Goal: Task Accomplishment & Management: Complete application form

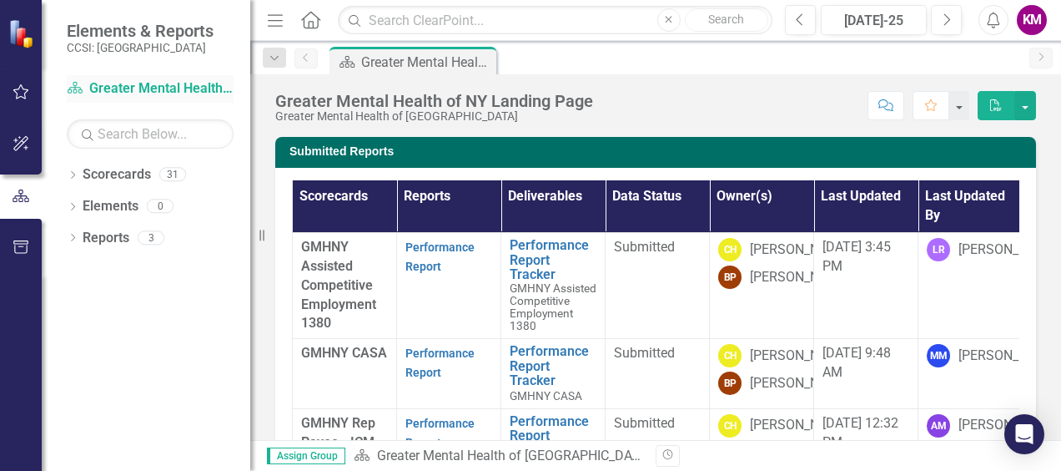
click at [116, 87] on link "Scorecard Greater Mental Health of [GEOGRAPHIC_DATA]" at bounding box center [150, 88] width 167 height 19
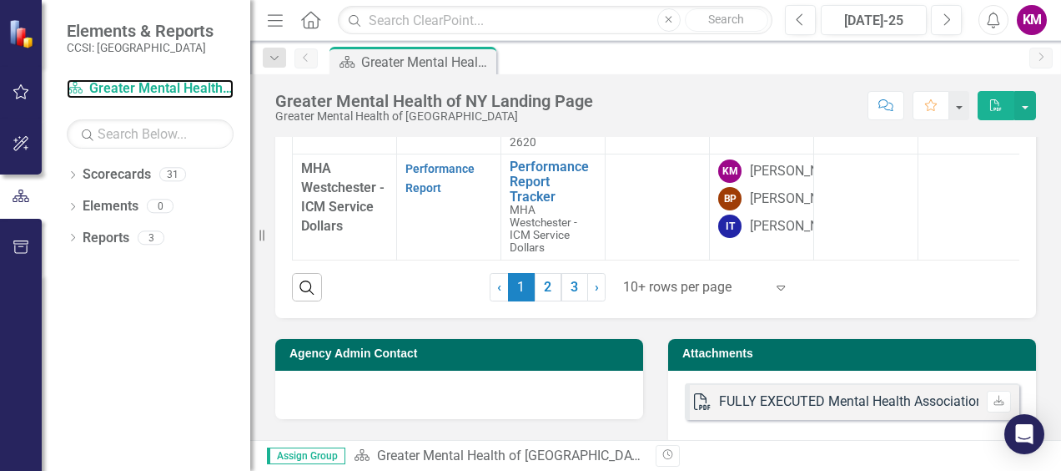
scroll to position [751, 0]
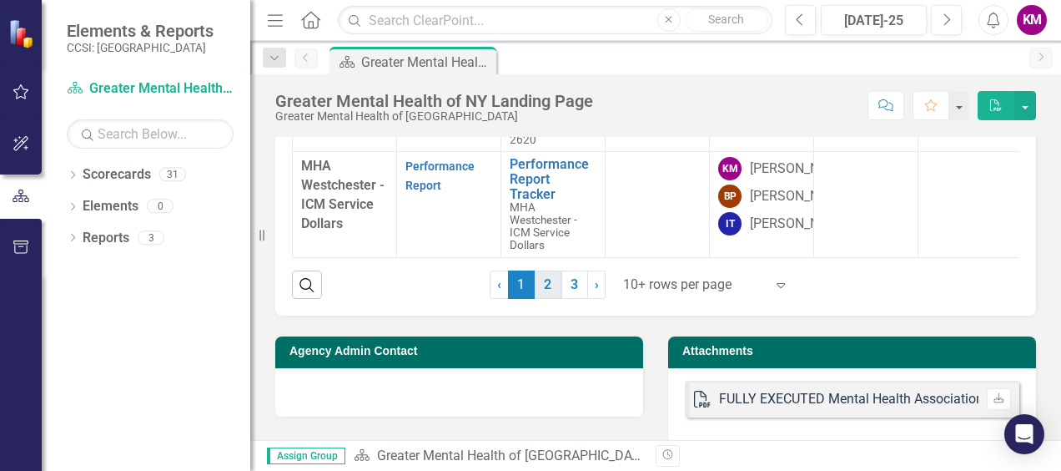
click at [539, 282] on link "2" at bounding box center [548, 284] width 27 height 28
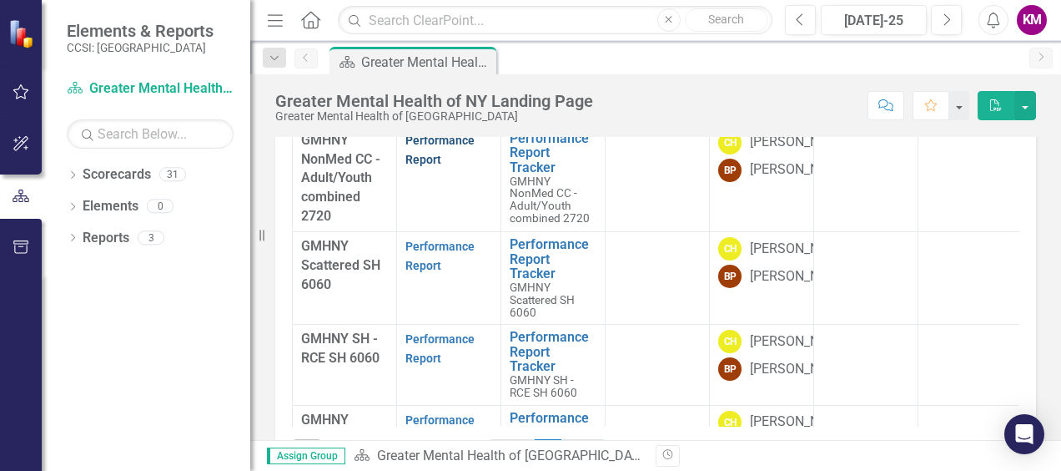
scroll to position [667, 0]
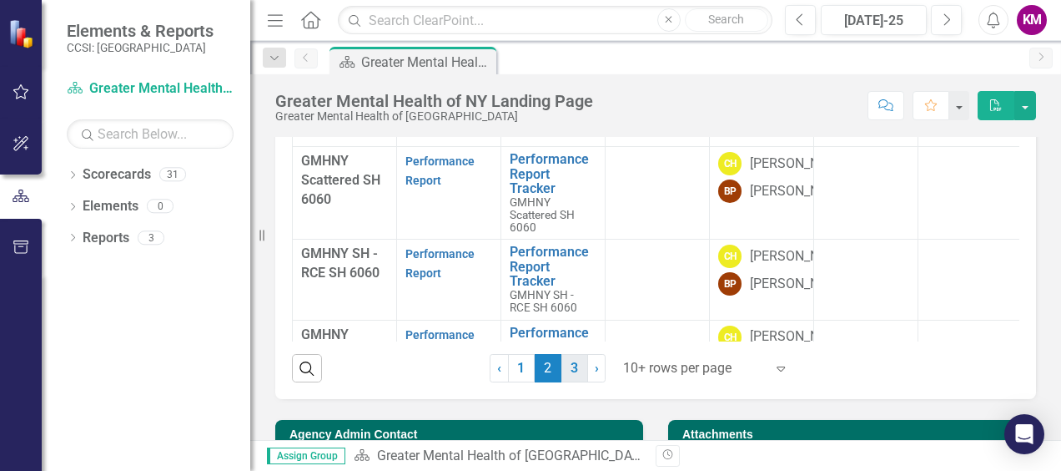
click at [565, 366] on link "3" at bounding box center [574, 368] width 27 height 28
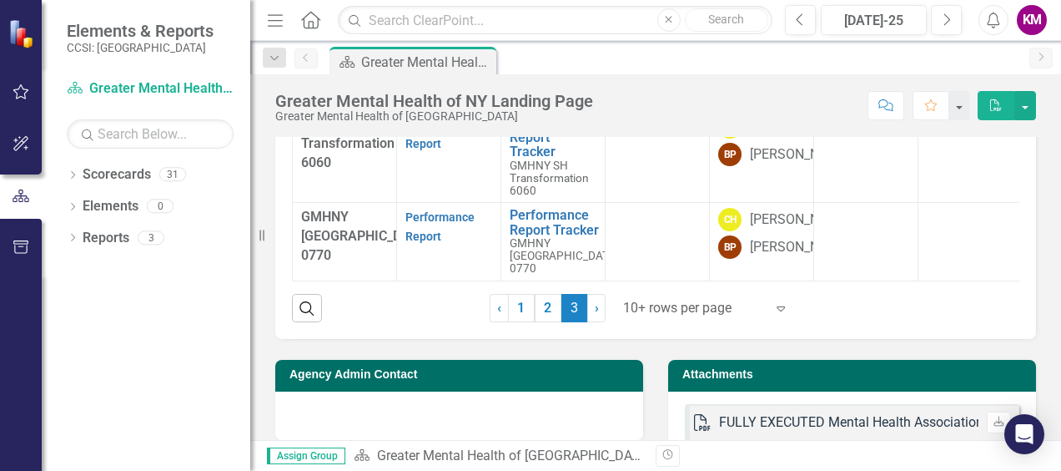
scroll to position [751, 0]
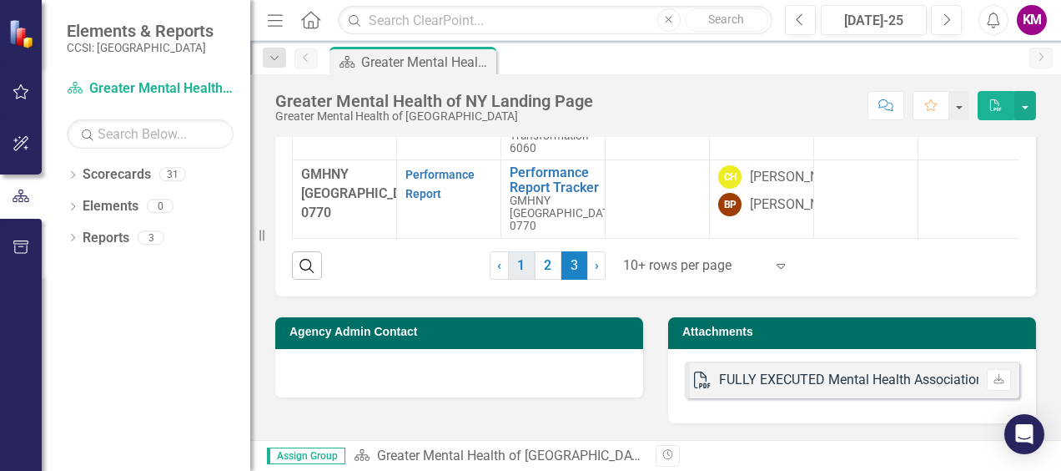
click at [516, 279] on link "1" at bounding box center [521, 265] width 27 height 28
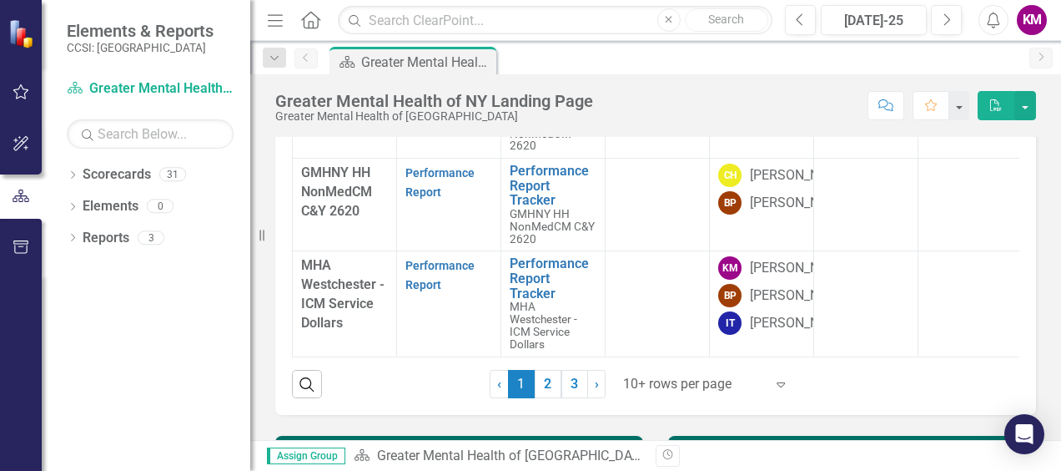
scroll to position [667, 0]
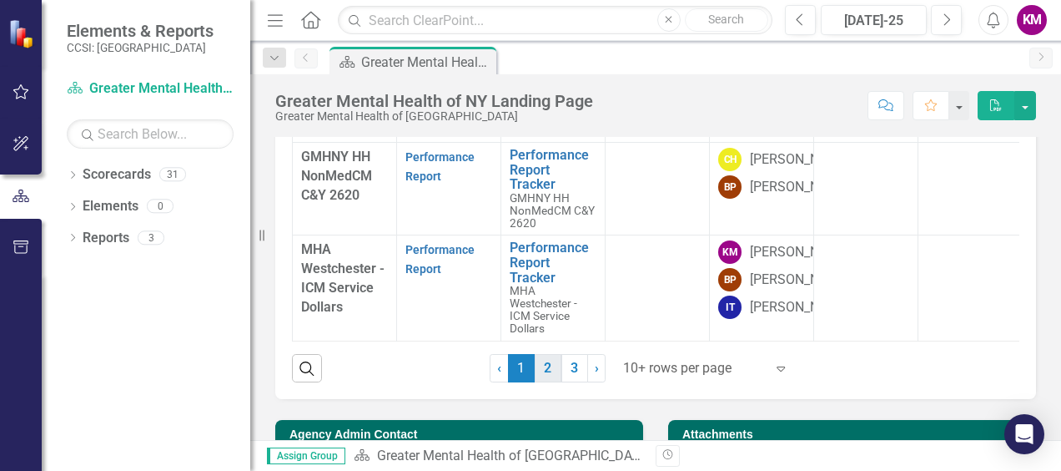
click at [538, 366] on link "2" at bounding box center [548, 368] width 27 height 28
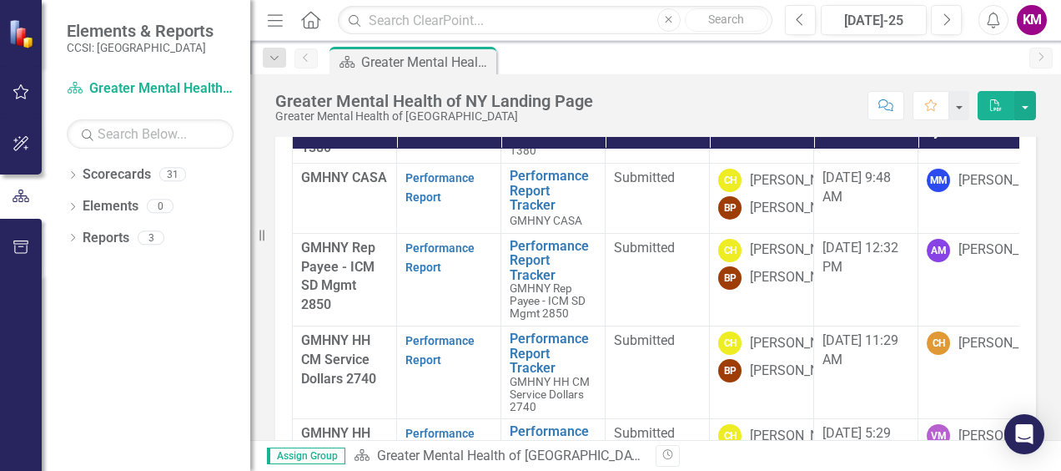
scroll to position [0, 0]
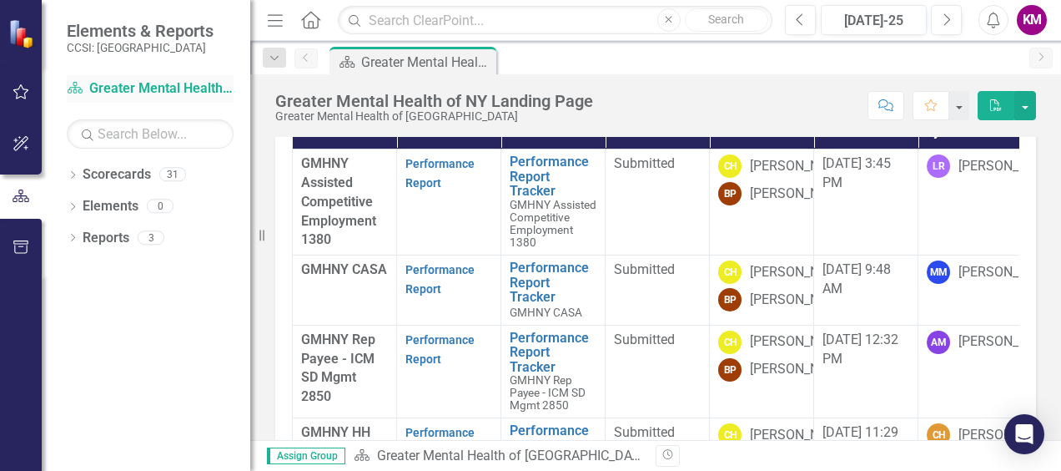
click at [127, 89] on link "Scorecard Greater Mental Health of [GEOGRAPHIC_DATA]" at bounding box center [150, 88] width 167 height 19
click at [25, 90] on icon "button" at bounding box center [21, 91] width 16 height 15
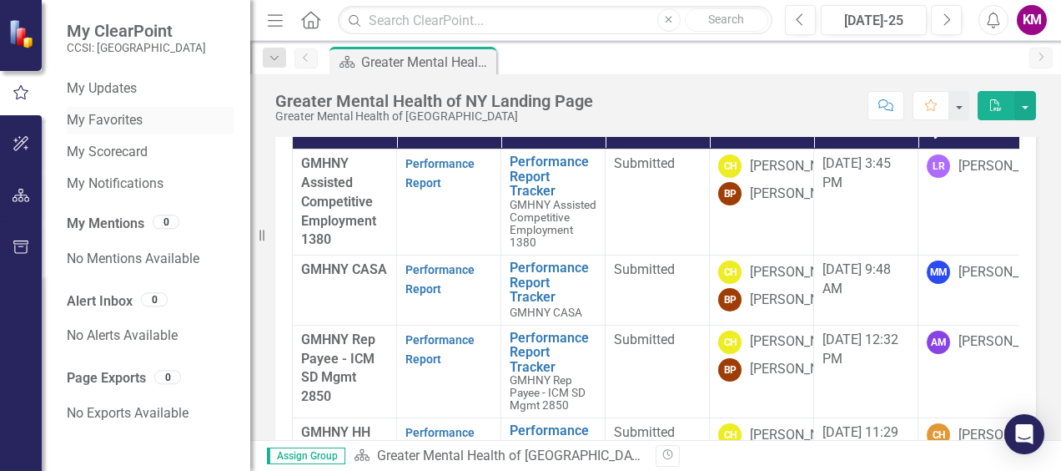
click at [102, 113] on link "My Favorites" at bounding box center [150, 120] width 167 height 19
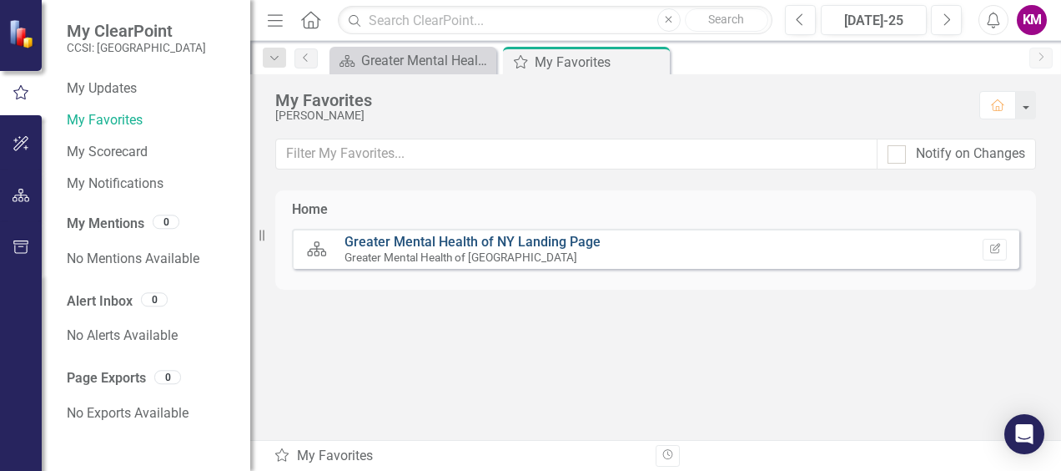
click at [380, 237] on link "Greater Mental Health of NY Landing Page" at bounding box center [473, 242] width 256 height 16
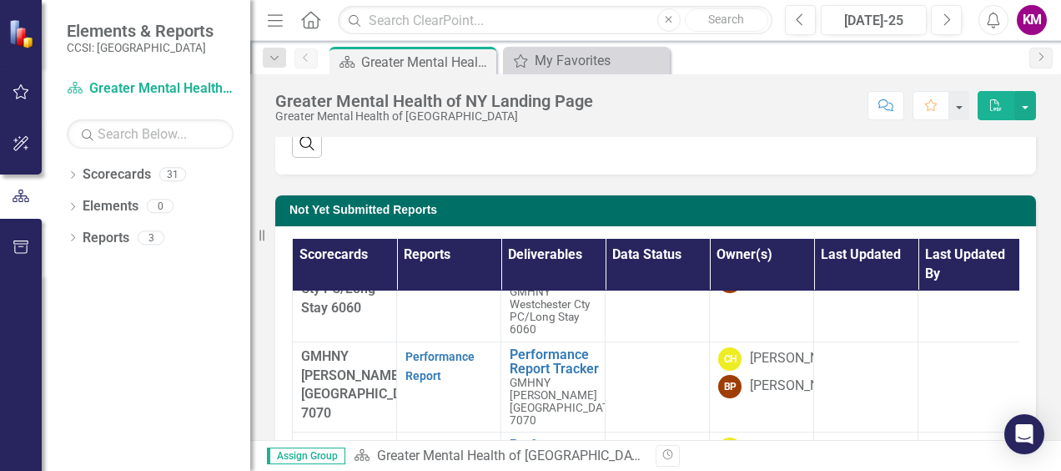
scroll to position [417, 0]
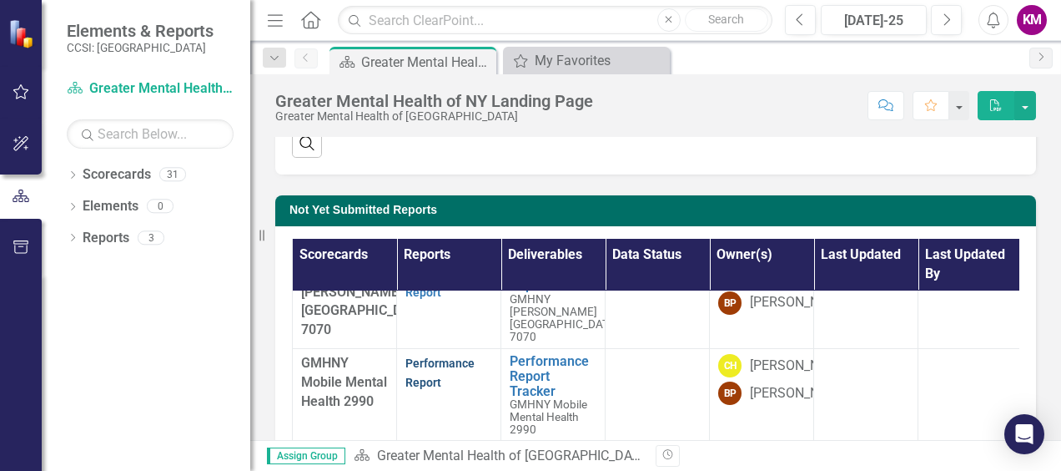
click at [433, 384] on link "Performance Report" at bounding box center [439, 372] width 69 height 33
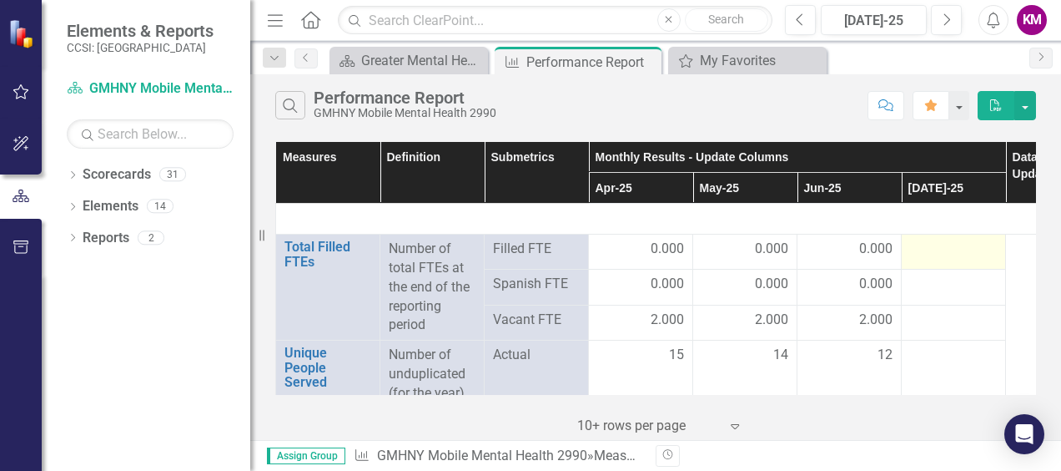
click at [928, 251] on div at bounding box center [953, 249] width 87 height 20
click at [927, 249] on div at bounding box center [953, 249] width 87 height 20
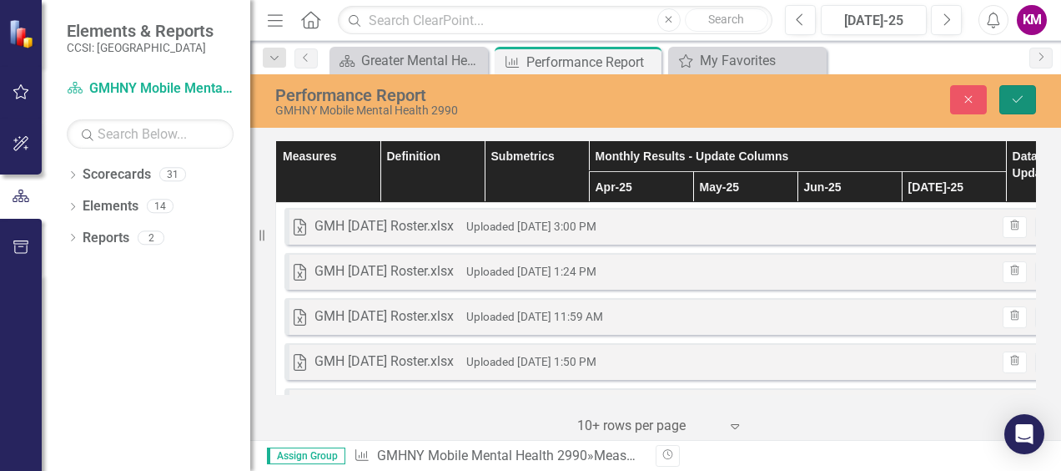
click at [1014, 103] on icon "Save" at bounding box center [1017, 99] width 15 height 12
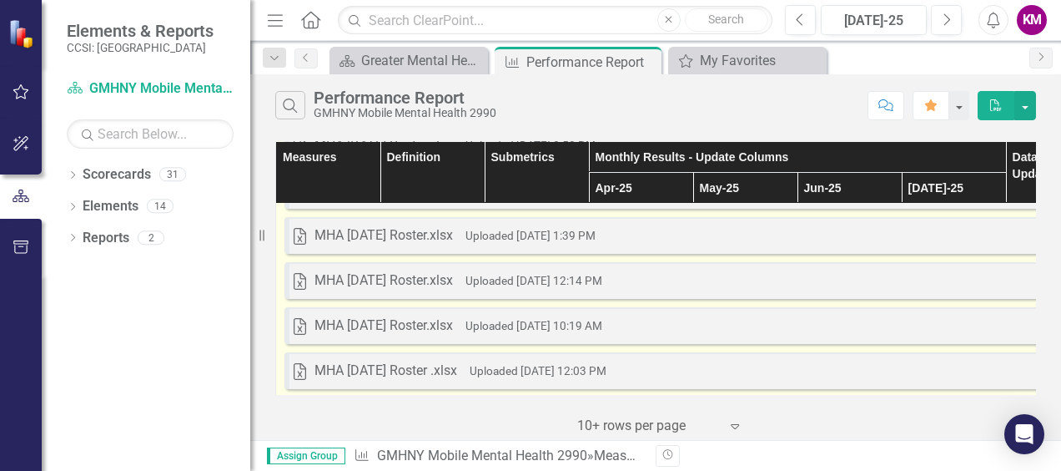
scroll to position [751, 0]
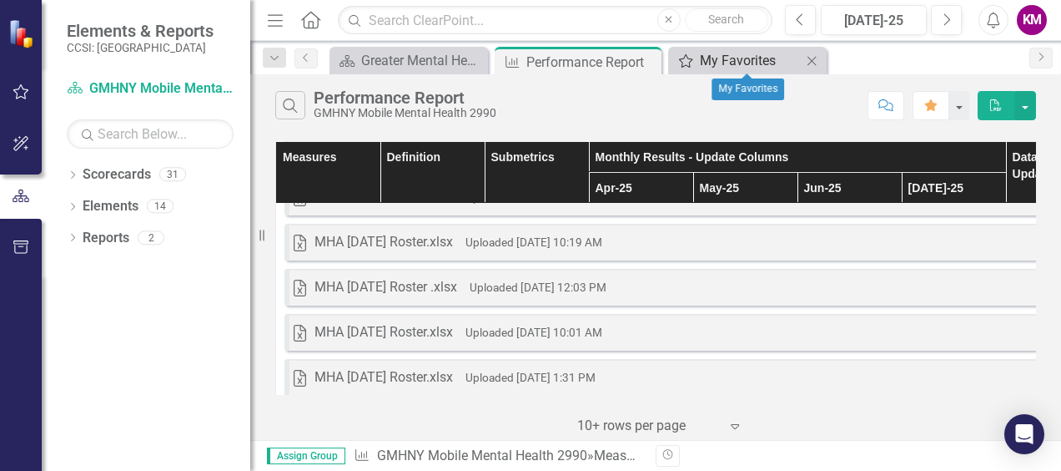
click at [684, 60] on icon "My Favorites" at bounding box center [685, 60] width 17 height 13
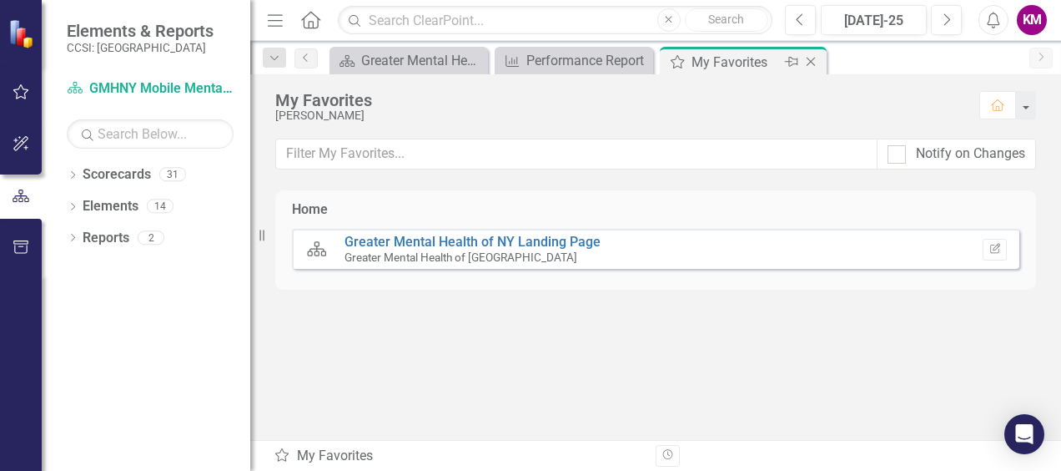
click at [675, 63] on icon "My Favorites" at bounding box center [677, 61] width 17 height 13
click at [609, 56] on div "Performance Report" at bounding box center [577, 60] width 102 height 21
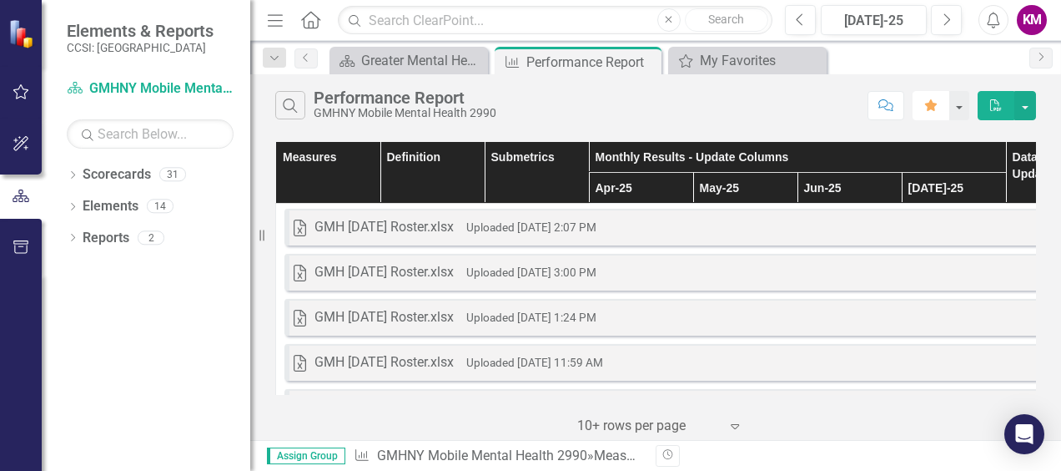
click at [929, 104] on icon "button" at bounding box center [931, 105] width 12 height 12
click at [933, 108] on icon "Favorite" at bounding box center [931, 105] width 15 height 12
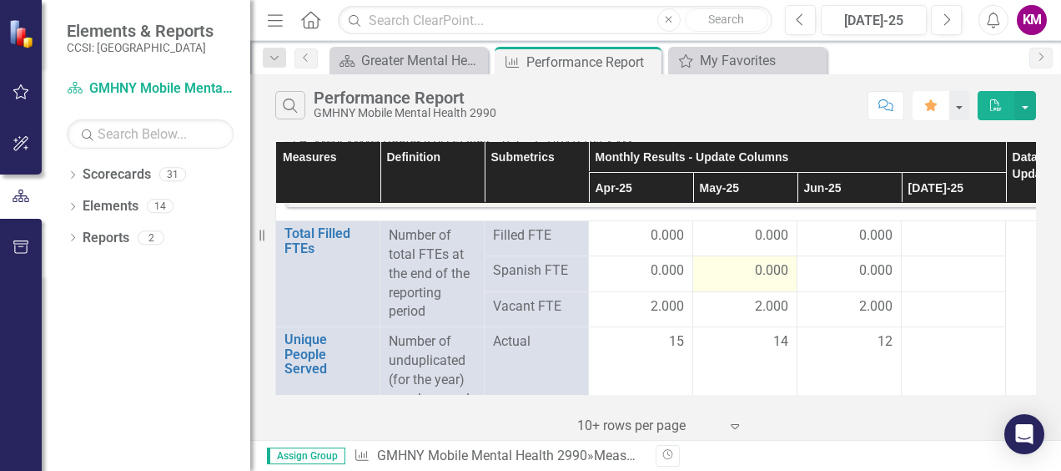
scroll to position [2253, 0]
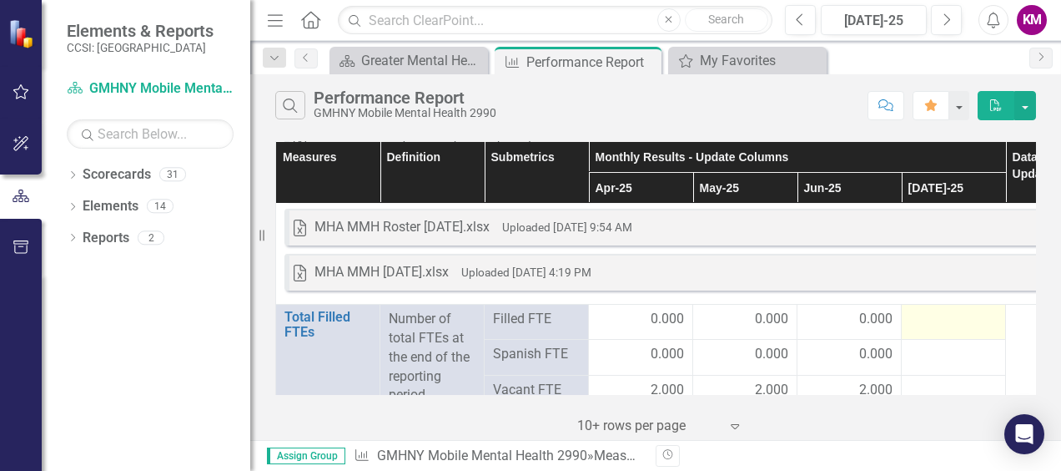
click at [933, 320] on div at bounding box center [953, 320] width 87 height 20
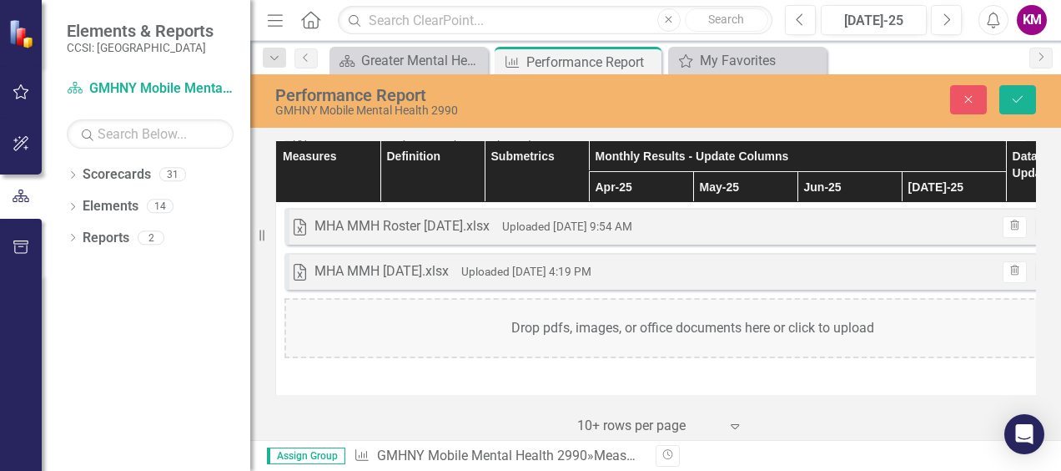
click at [932, 320] on div "Drop pdfs, images, or office documents here or click to upload" at bounding box center [692, 328] width 817 height 60
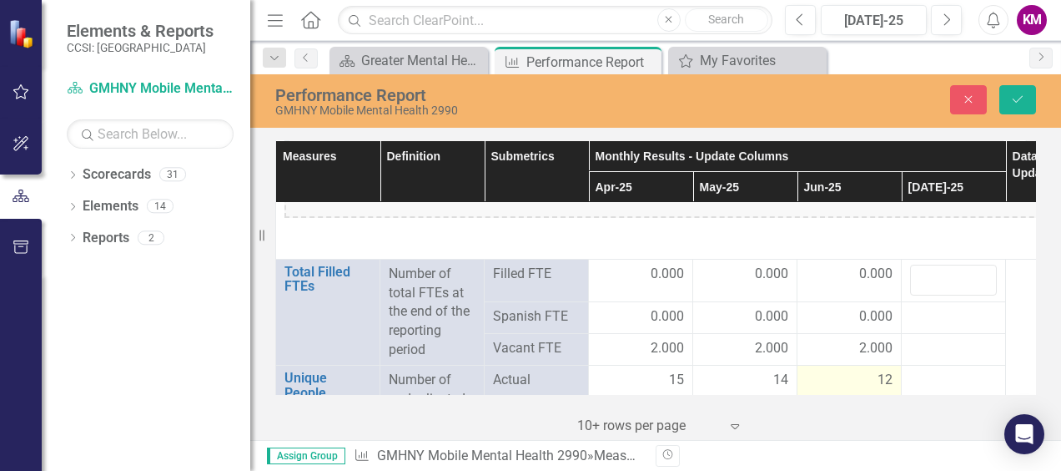
scroll to position [2419, 0]
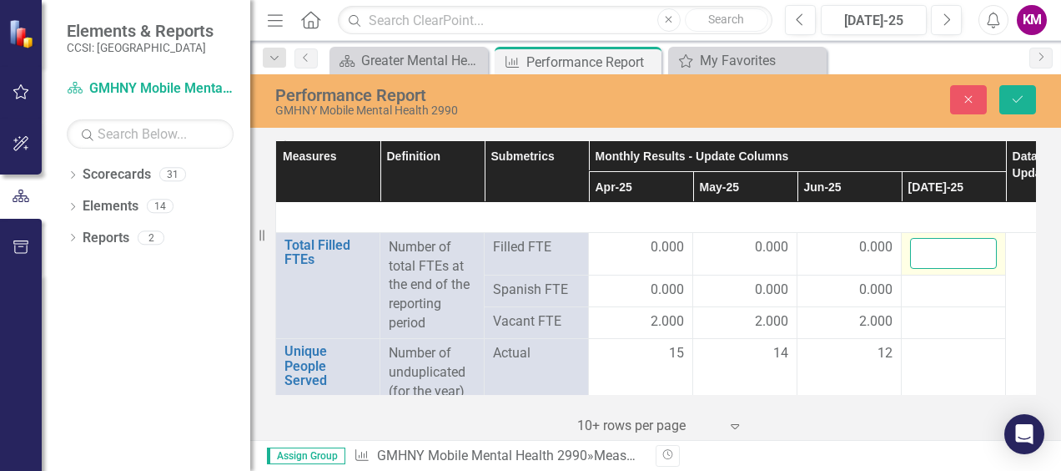
click at [914, 259] on input "number" at bounding box center [953, 253] width 87 height 31
type input "0"
click at [929, 289] on div at bounding box center [953, 290] width 87 height 20
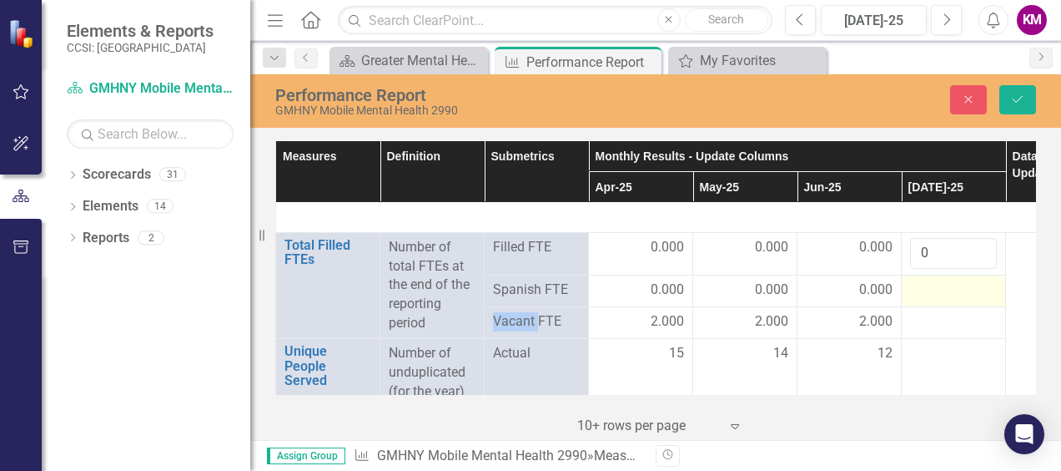
click at [929, 289] on div at bounding box center [953, 290] width 87 height 20
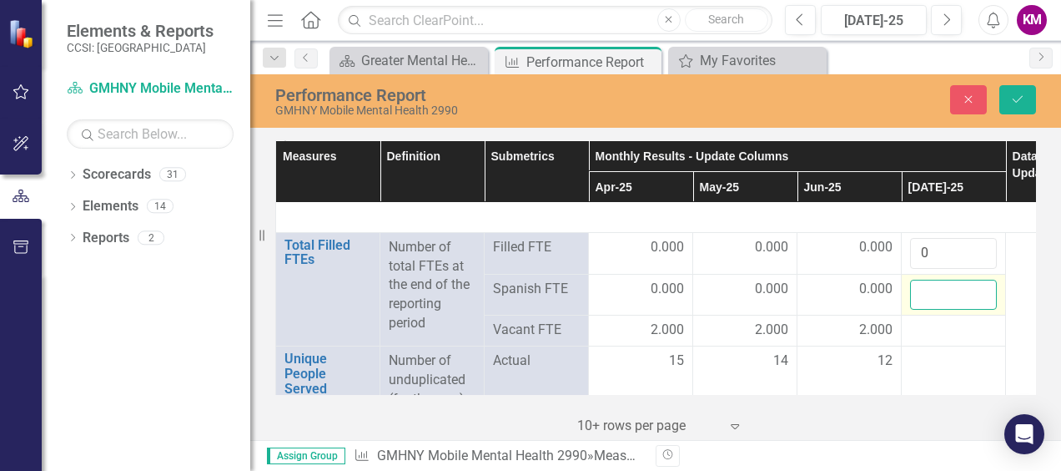
click at [929, 289] on input "number" at bounding box center [953, 294] width 87 height 31
type input "0"
click at [942, 329] on div at bounding box center [953, 330] width 87 height 20
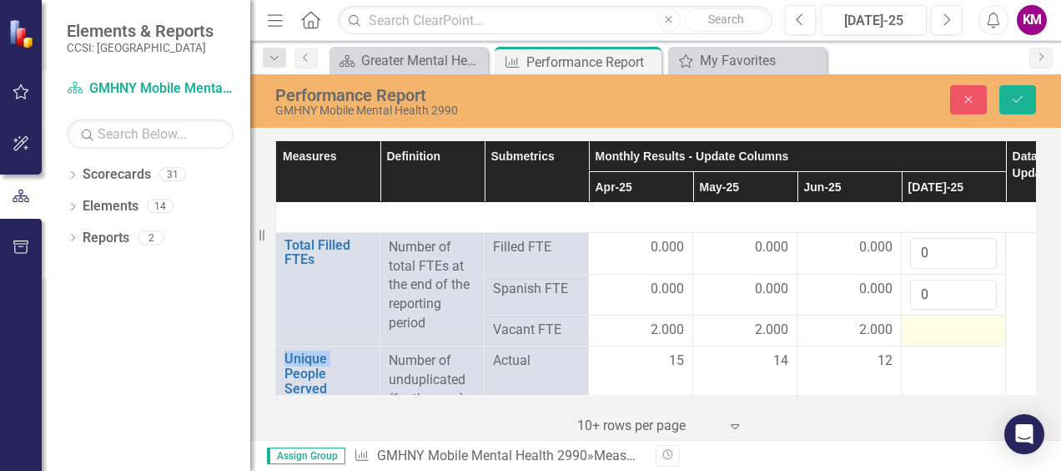
click at [941, 328] on div at bounding box center [953, 330] width 87 height 20
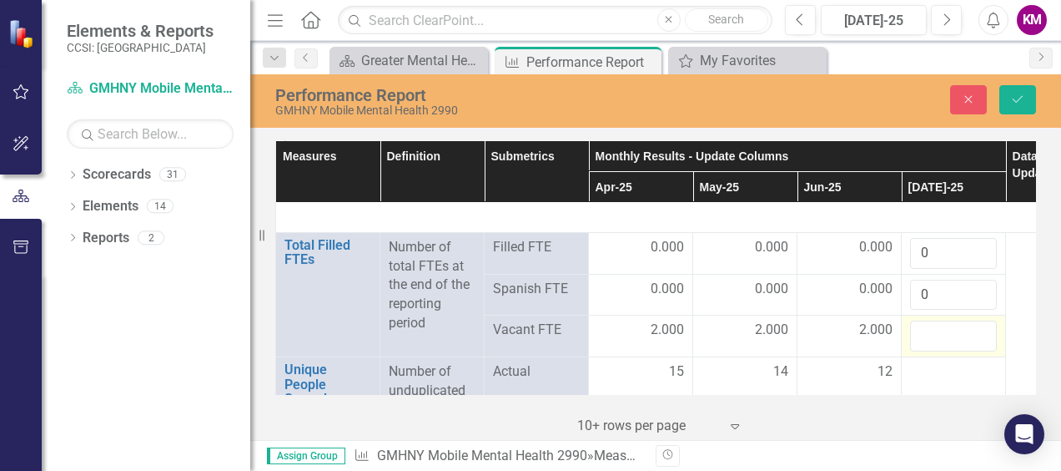
click at [940, 327] on input "number" at bounding box center [953, 335] width 87 height 31
type input "2"
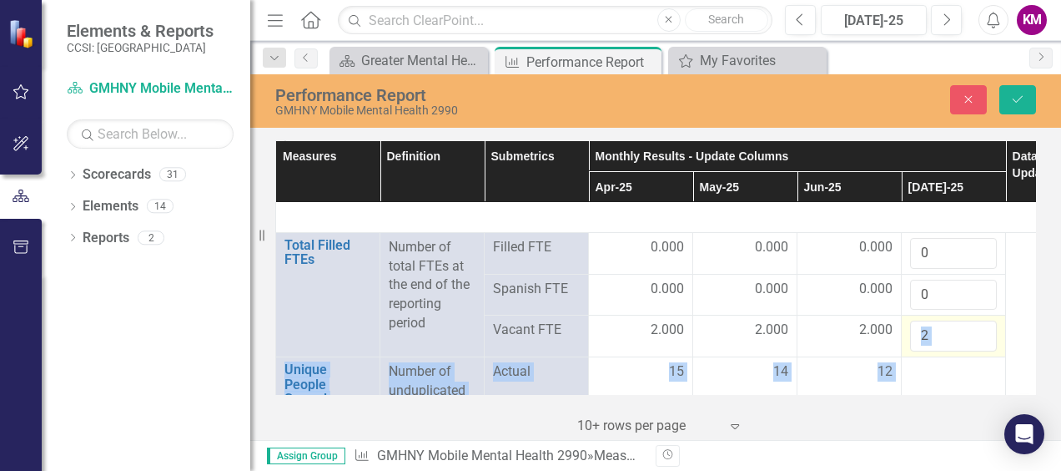
drag, startPoint x: 963, startPoint y: 352, endPoint x: 949, endPoint y: 351, distance: 14.2
click at [948, 350] on td "2" at bounding box center [954, 336] width 104 height 42
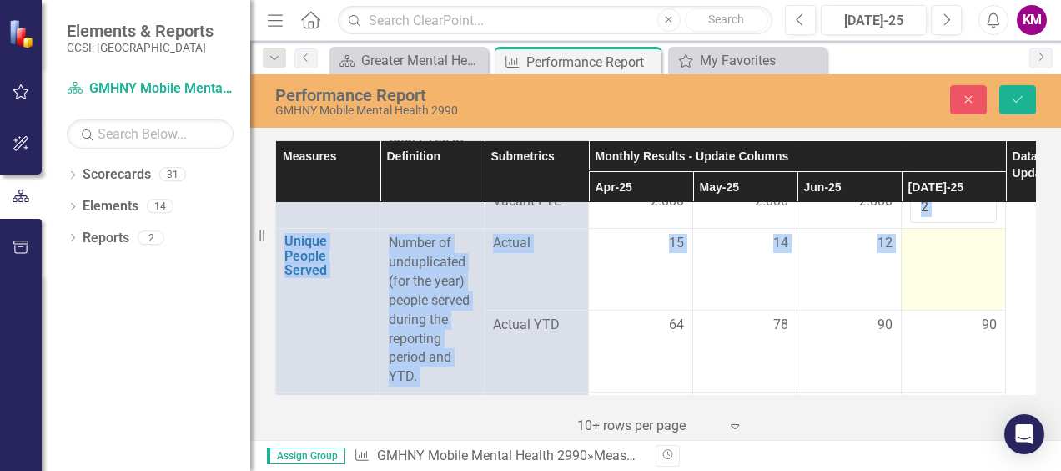
scroll to position [2556, 0]
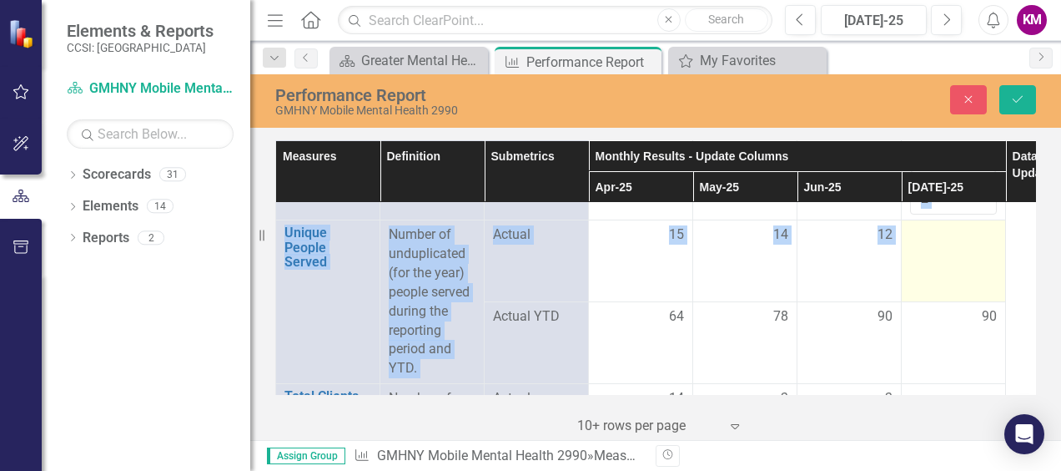
click at [927, 239] on div at bounding box center [953, 235] width 87 height 20
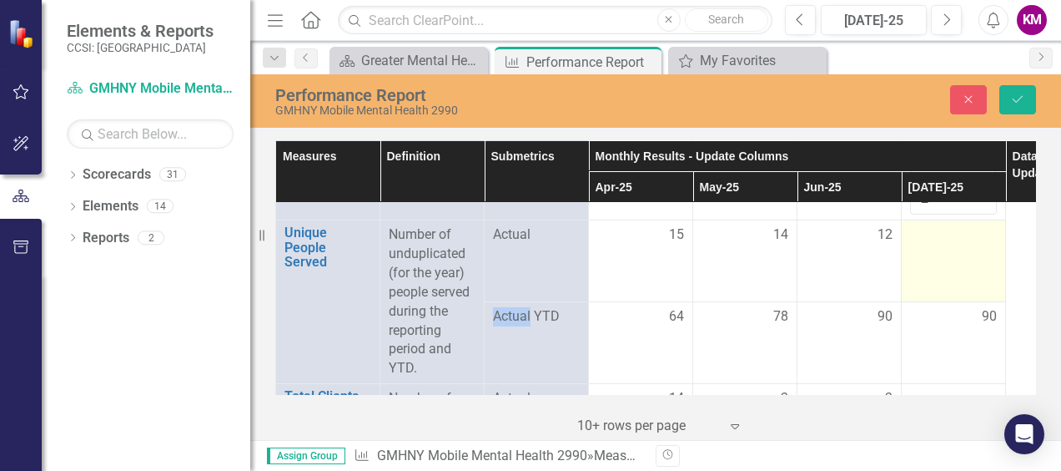
click at [926, 239] on div at bounding box center [953, 235] width 87 height 20
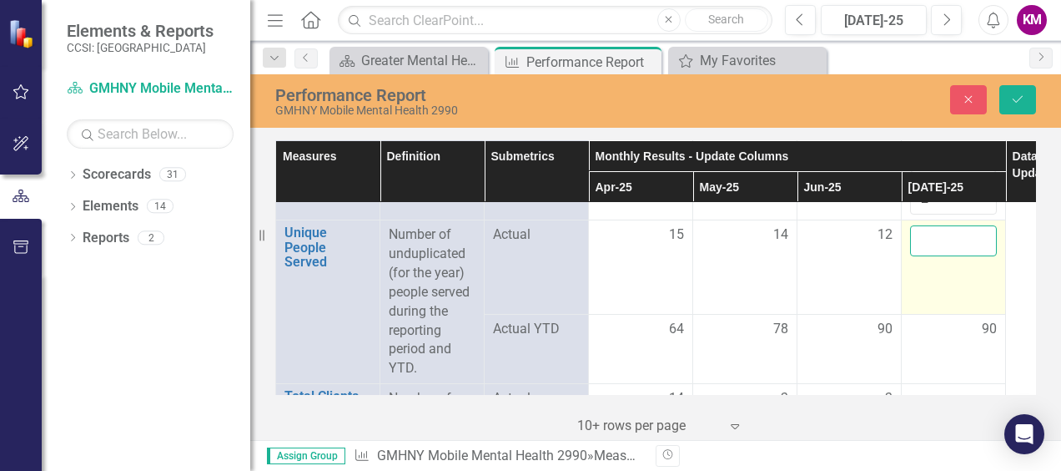
click at [929, 235] on input "number" at bounding box center [953, 240] width 87 height 31
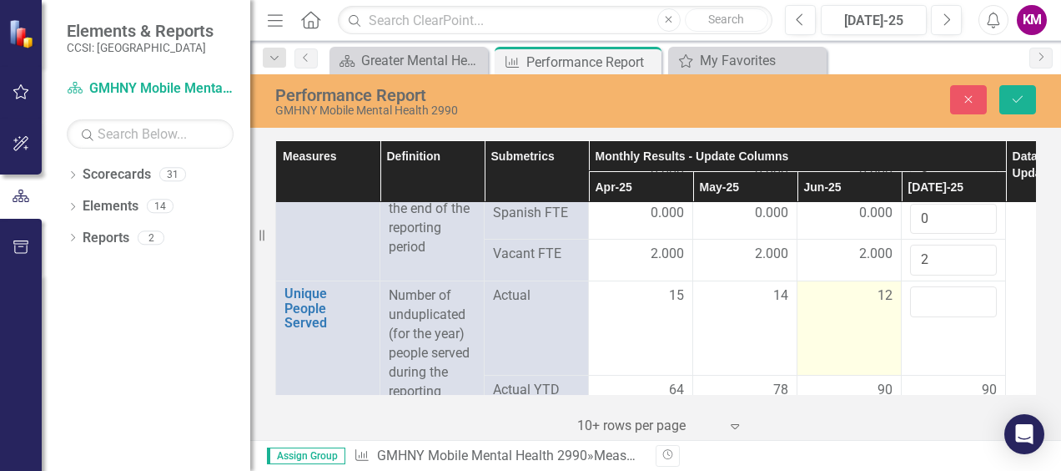
scroll to position [2473, 0]
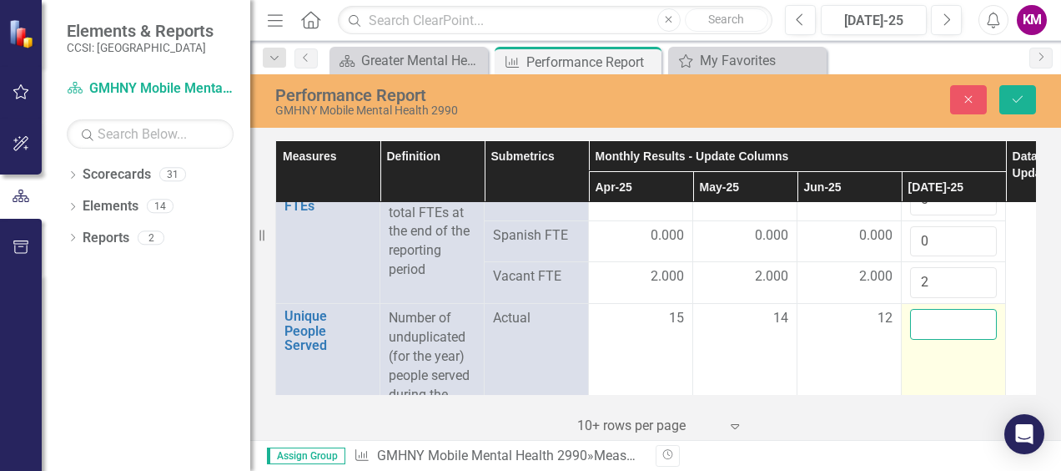
click at [930, 314] on input "number" at bounding box center [953, 324] width 87 height 31
click at [957, 345] on td "13" at bounding box center [954, 350] width 104 height 93
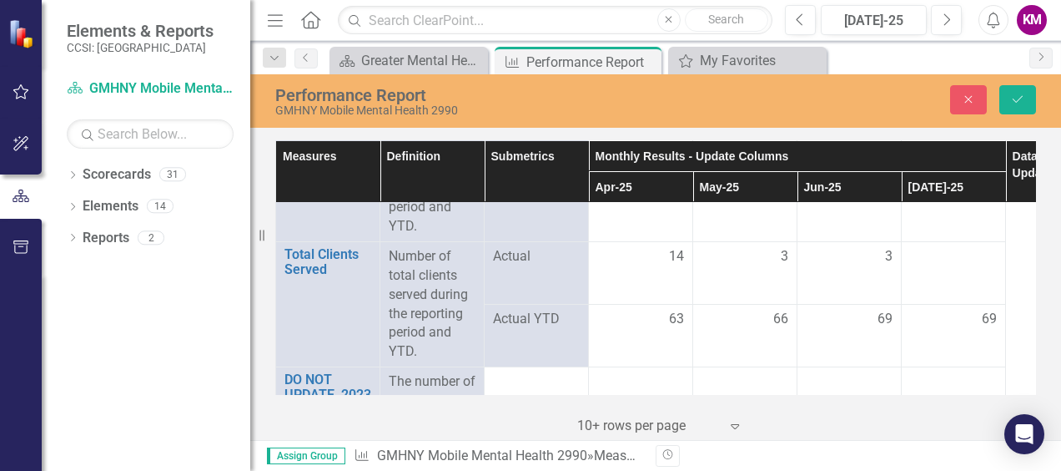
scroll to position [2723, 0]
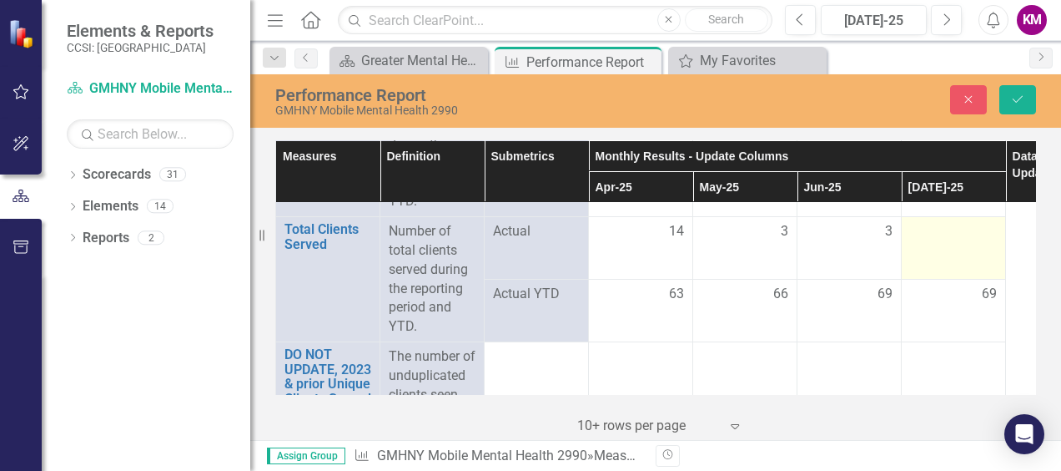
type input "12"
click at [922, 228] on div at bounding box center [953, 232] width 87 height 20
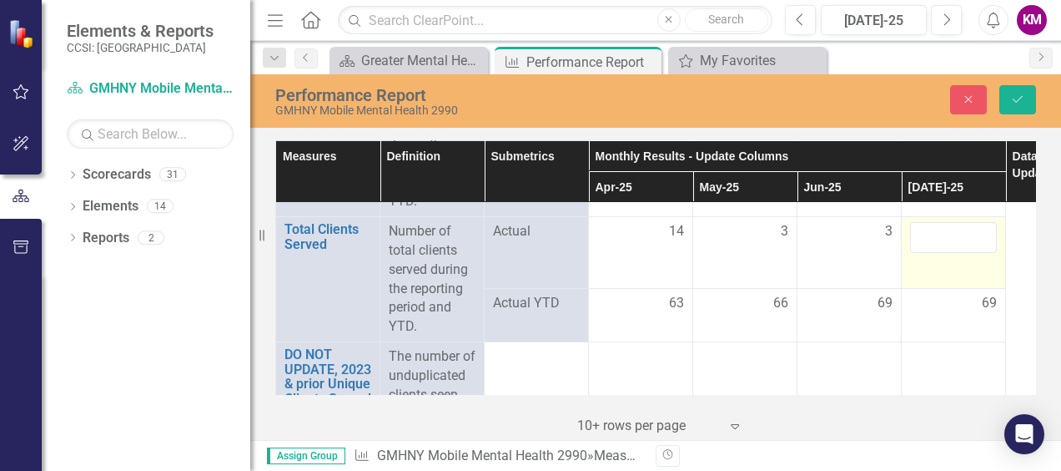
click at [922, 228] on input "number" at bounding box center [953, 237] width 87 height 31
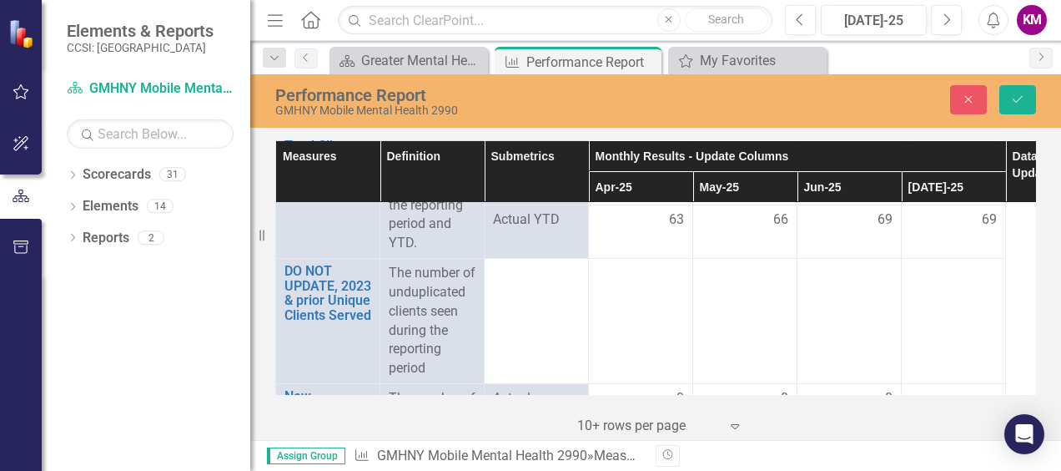
scroll to position [2890, 0]
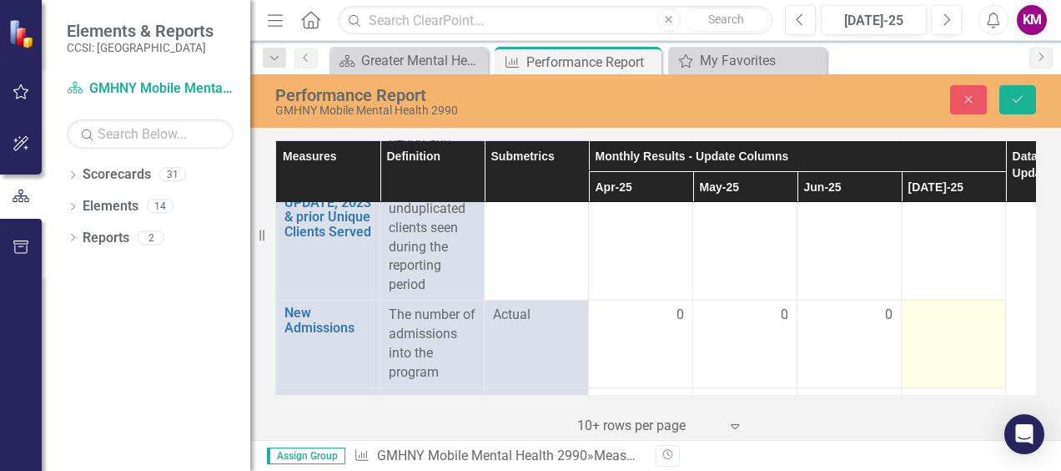
type input "2"
click at [939, 319] on div at bounding box center [953, 315] width 87 height 20
click at [939, 319] on input "number" at bounding box center [953, 320] width 87 height 31
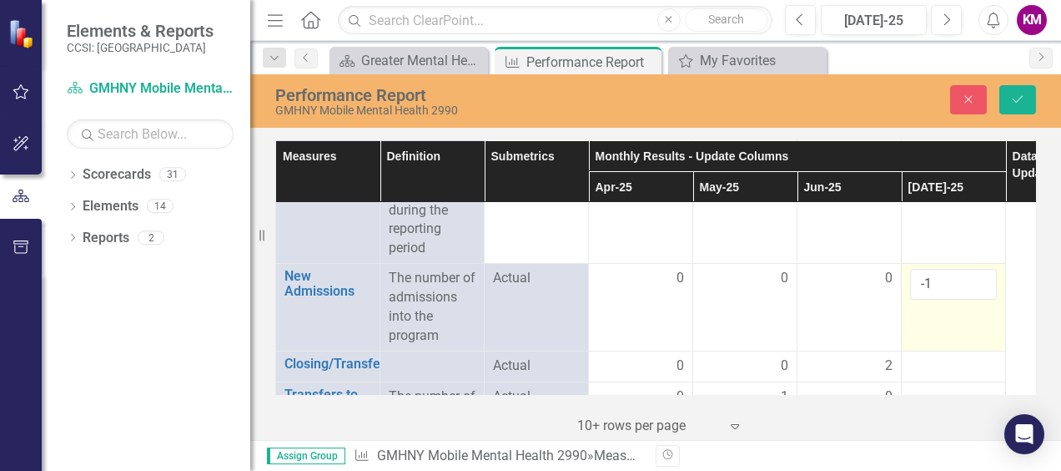
scroll to position [2973, 0]
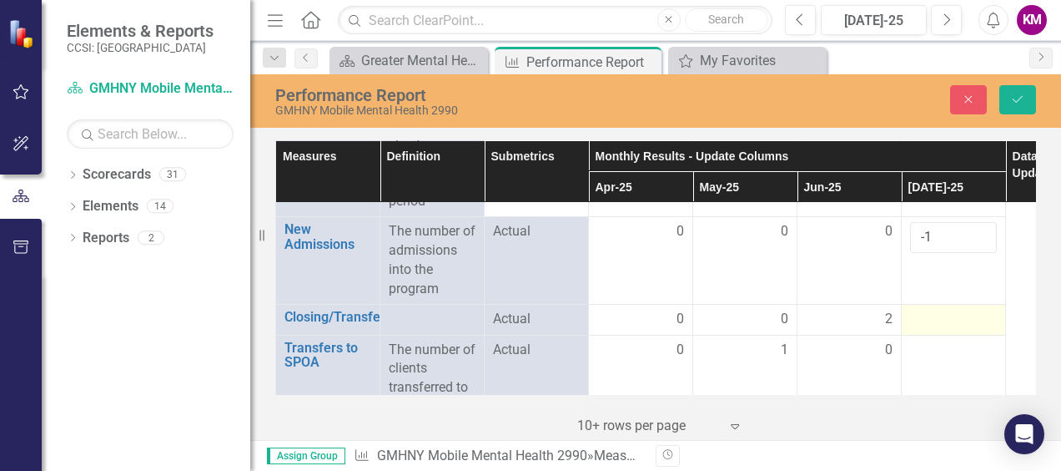
type input "-1"
click at [934, 310] on div at bounding box center [953, 320] width 87 height 20
click at [936, 310] on div at bounding box center [953, 320] width 87 height 20
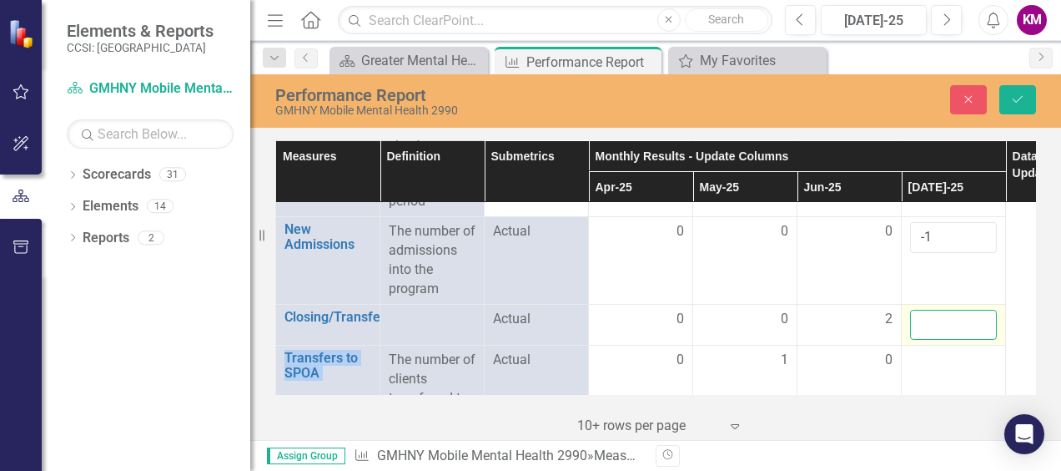
click at [936, 319] on input "number" at bounding box center [953, 325] width 87 height 31
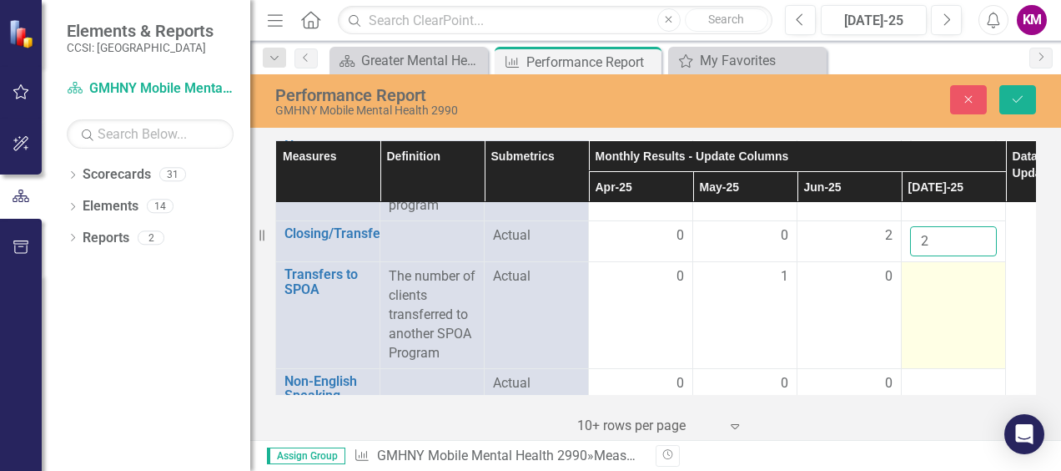
type input "2"
click at [931, 274] on div at bounding box center [953, 277] width 87 height 20
click at [931, 274] on input "number" at bounding box center [953, 282] width 87 height 31
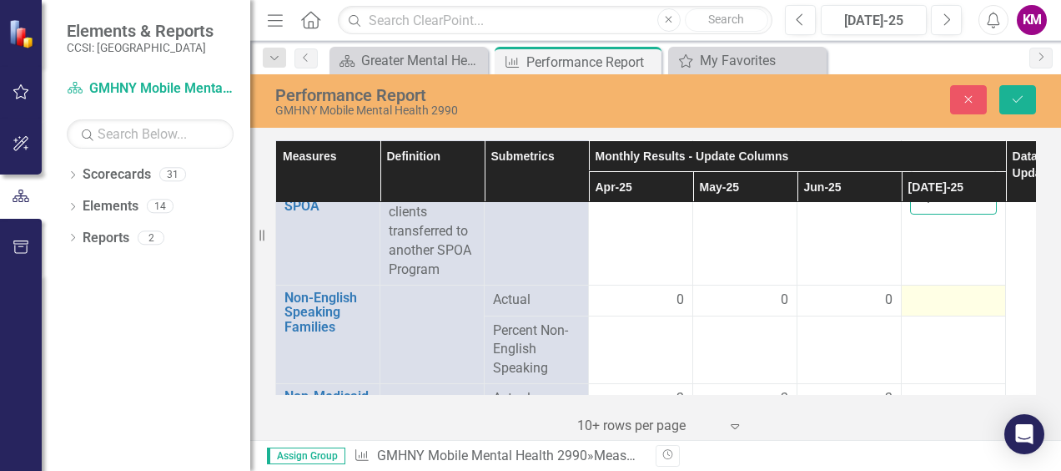
type input "-1"
click at [939, 290] on div at bounding box center [953, 300] width 87 height 20
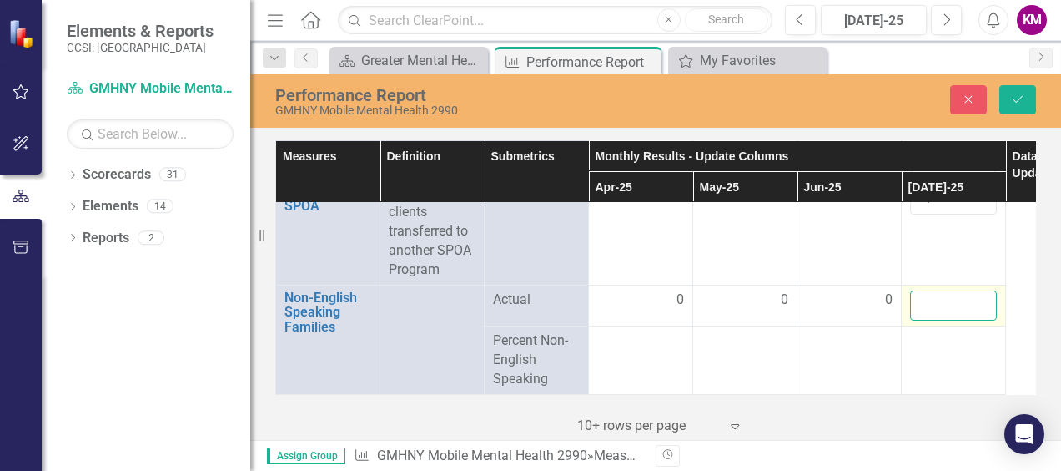
click at [939, 290] on input "number" at bounding box center [953, 305] width 87 height 31
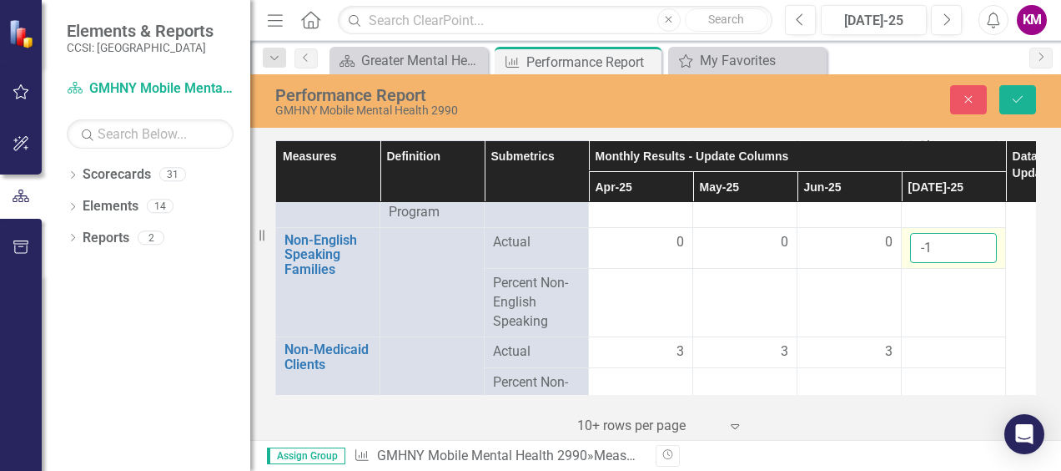
scroll to position [3224, 0]
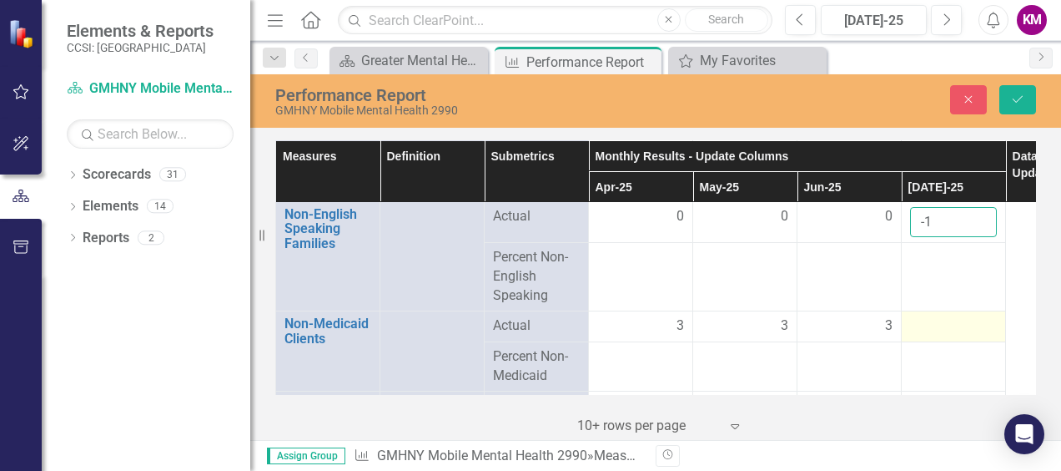
type input "-1"
click at [943, 316] on div at bounding box center [953, 326] width 87 height 20
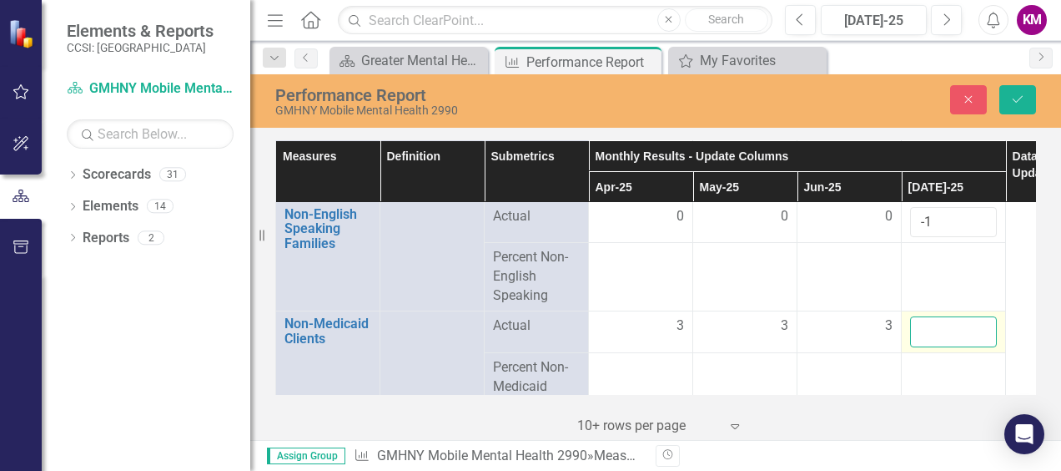
click at [944, 320] on input "number" at bounding box center [953, 331] width 87 height 31
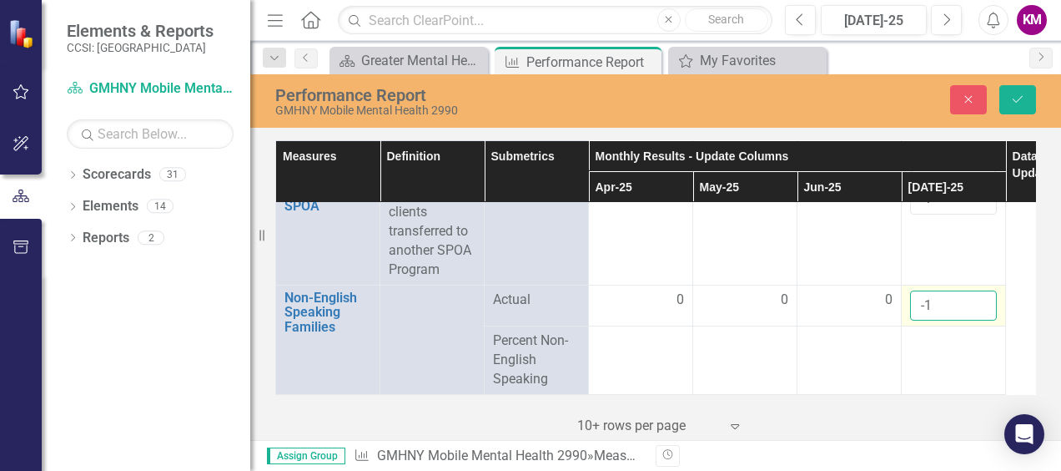
click at [938, 292] on input "-1" at bounding box center [953, 305] width 87 height 31
type input "1"
click at [898, 290] on td "0" at bounding box center [850, 305] width 104 height 42
click at [894, 289] on td "0" at bounding box center [850, 305] width 104 height 42
click at [889, 290] on span "0" at bounding box center [889, 299] width 8 height 19
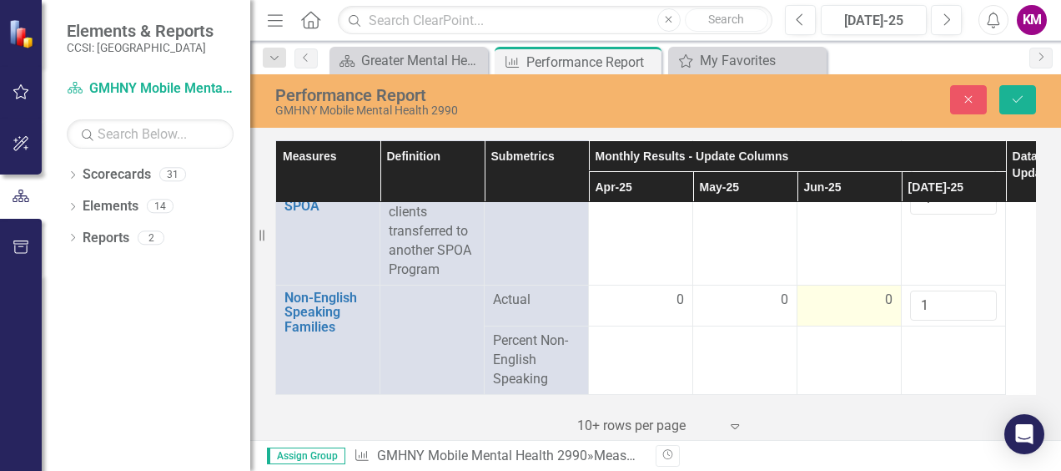
click at [890, 290] on span "0" at bounding box center [889, 299] width 8 height 19
click at [883, 295] on div "0" at bounding box center [849, 299] width 87 height 19
click at [883, 294] on div "0" at bounding box center [849, 299] width 87 height 19
drag, startPoint x: 883, startPoint y: 294, endPoint x: 828, endPoint y: 291, distance: 54.3
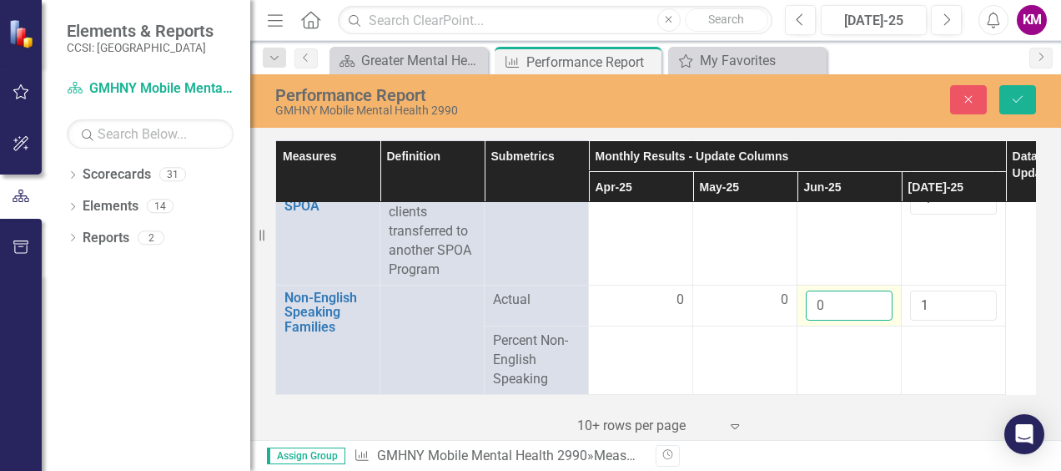
click at [828, 291] on input "0" at bounding box center [849, 305] width 87 height 31
type input "1"
click at [878, 290] on input "1" at bounding box center [849, 305] width 87 height 31
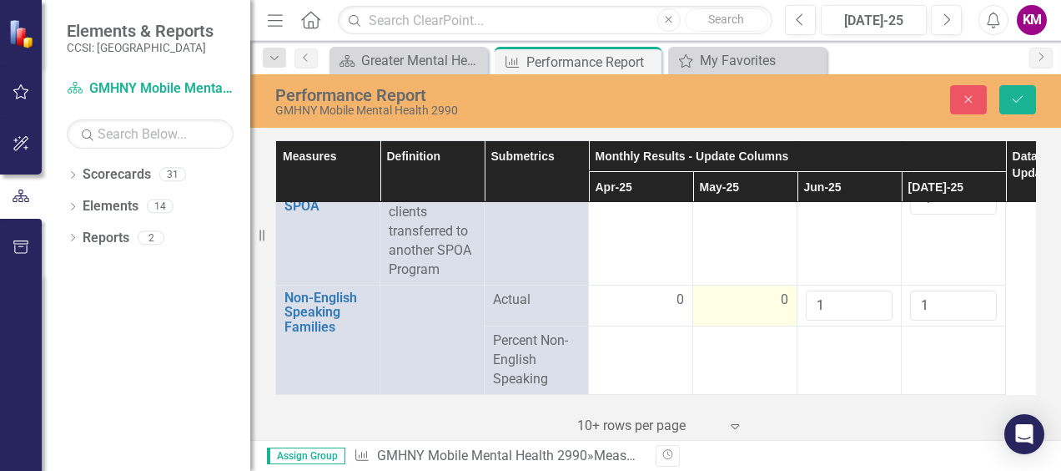
click at [785, 290] on span "0" at bounding box center [785, 299] width 8 height 19
type input "1"
click at [773, 292] on input "1" at bounding box center [745, 305] width 87 height 31
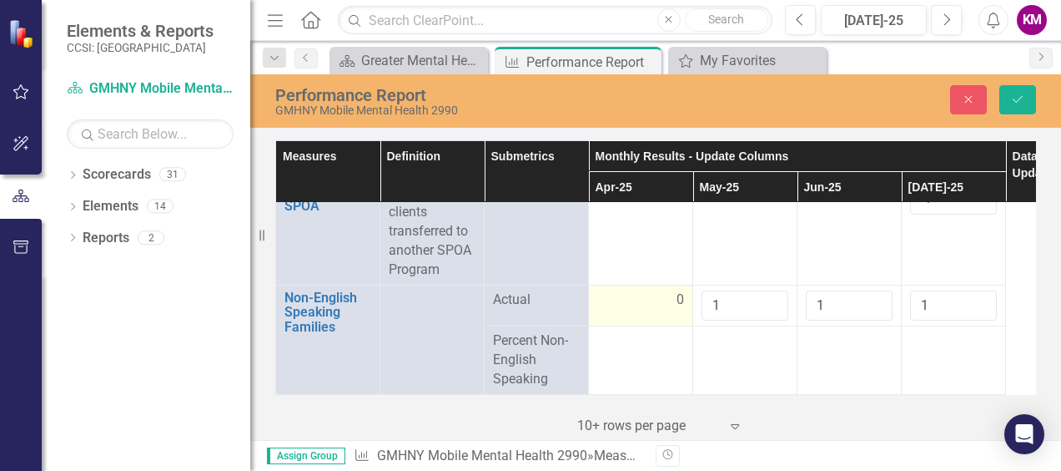
click at [678, 290] on span "0" at bounding box center [681, 299] width 8 height 19
click at [678, 290] on input "0" at bounding box center [640, 305] width 87 height 31
type input "1"
click at [667, 291] on input "1" at bounding box center [640, 305] width 87 height 31
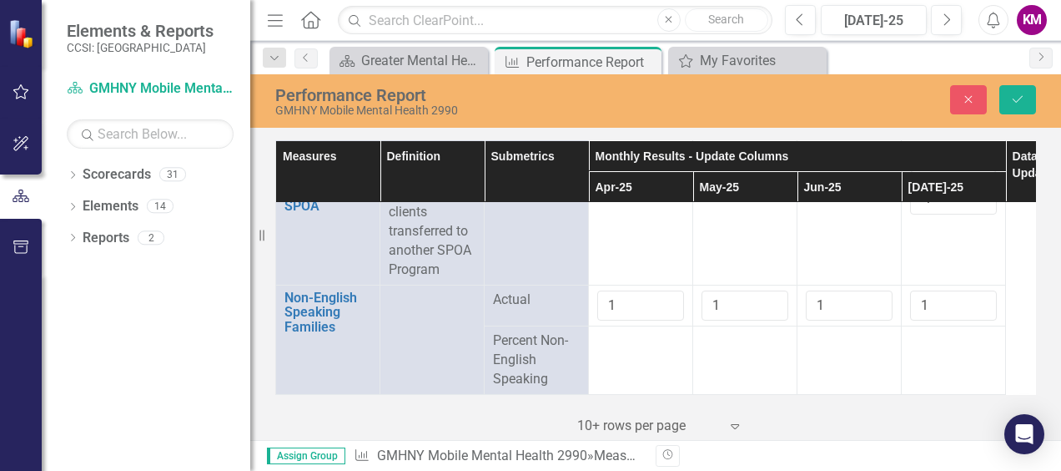
click at [918, 335] on div at bounding box center [953, 341] width 87 height 20
click at [936, 335] on div at bounding box center [953, 341] width 87 height 20
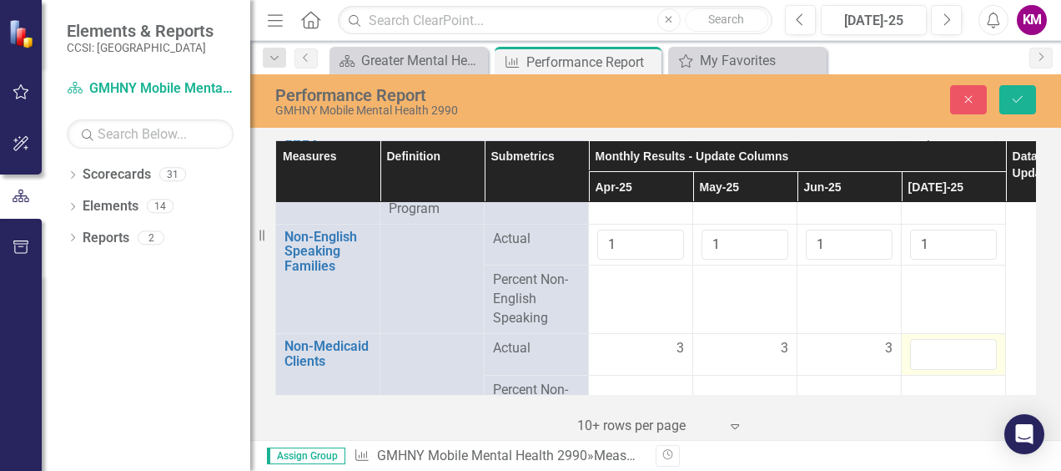
scroll to position [3224, 0]
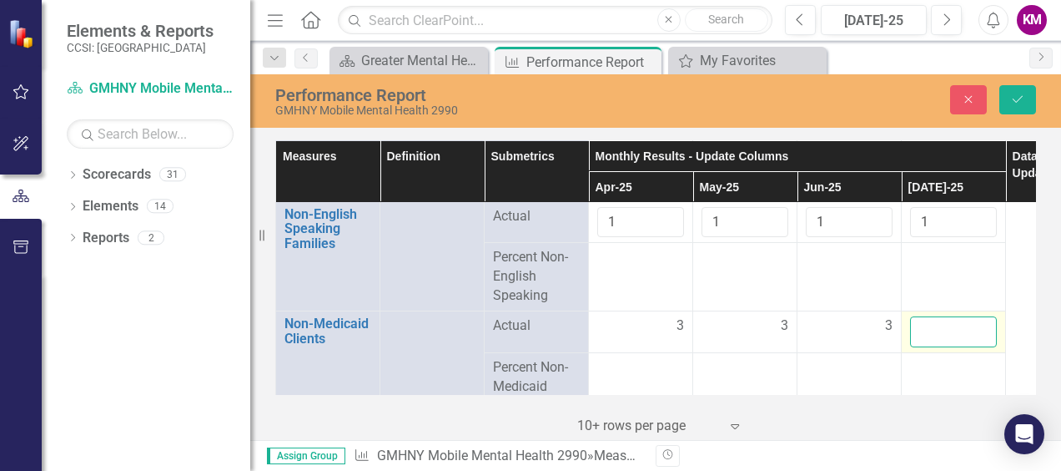
click at [930, 325] on input "number" at bounding box center [953, 331] width 87 height 31
click at [930, 324] on input "number" at bounding box center [953, 331] width 87 height 31
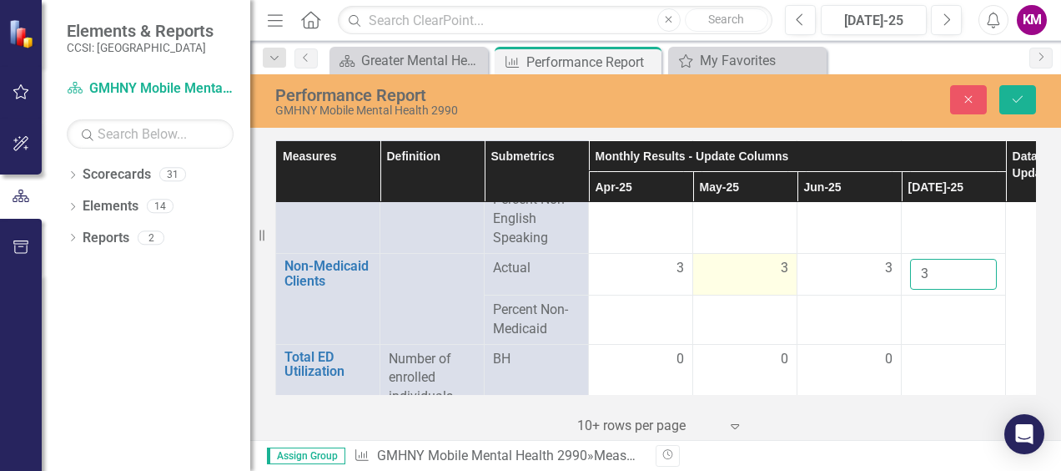
scroll to position [3307, 0]
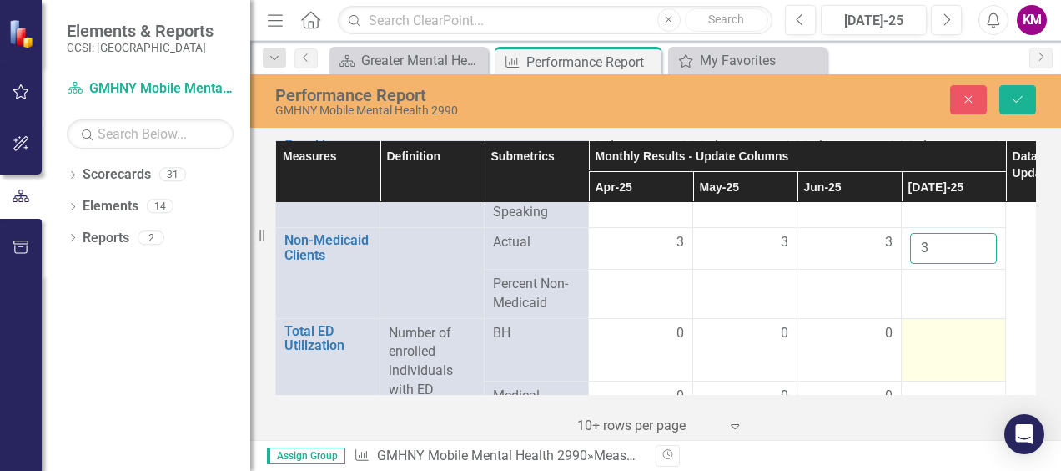
type input "3"
click at [949, 332] on div at bounding box center [953, 334] width 87 height 20
click at [950, 332] on div at bounding box center [953, 334] width 87 height 20
click at [950, 332] on input "number" at bounding box center [953, 339] width 87 height 31
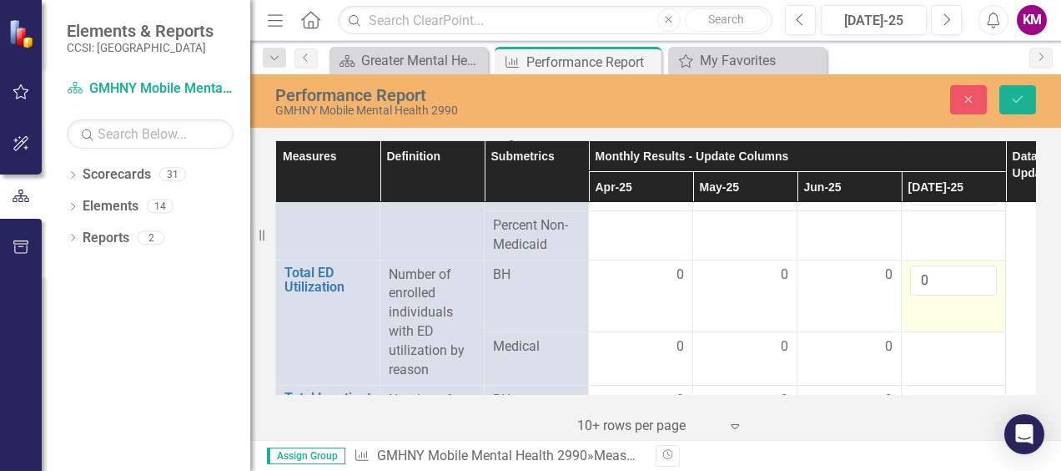
scroll to position [3390, 0]
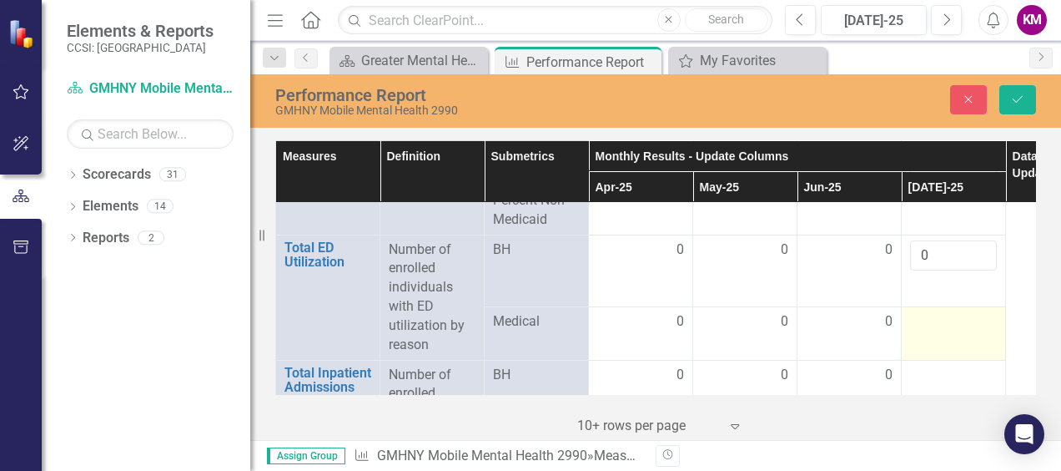
type input "0"
click at [951, 312] on div at bounding box center [953, 322] width 87 height 20
click at [951, 310] on input "number" at bounding box center [953, 318] width 87 height 31
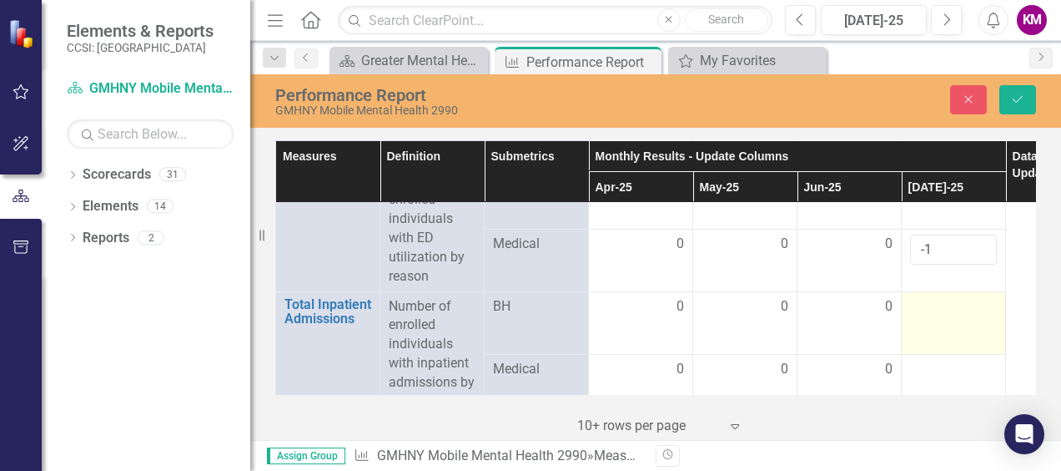
scroll to position [3474, 0]
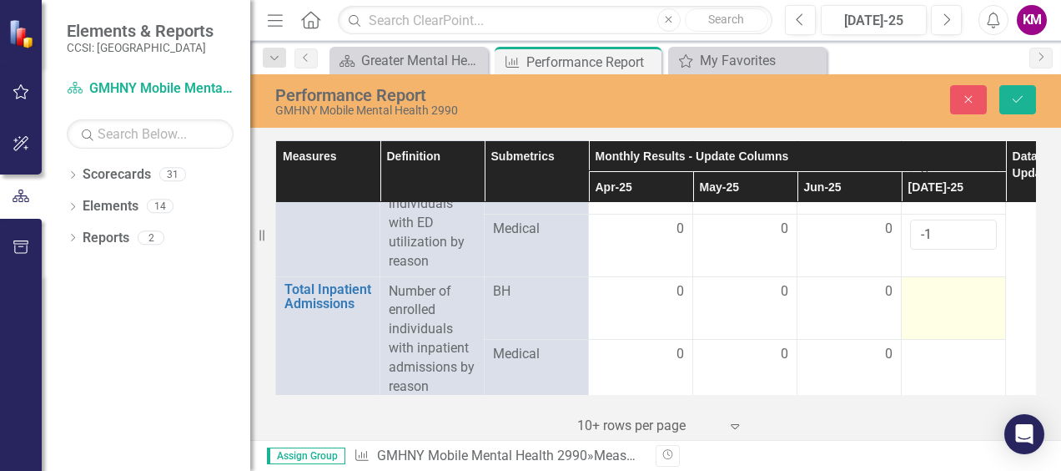
type input "-1"
click at [934, 294] on td at bounding box center [954, 307] width 104 height 63
click at [934, 292] on td at bounding box center [954, 307] width 104 height 63
click at [931, 284] on input "number" at bounding box center [953, 297] width 87 height 31
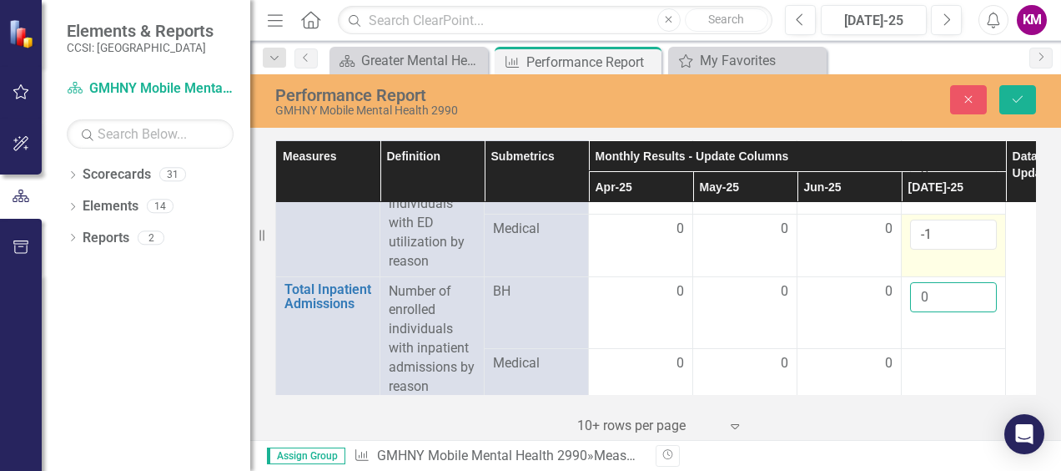
type input "0"
click at [935, 221] on input "-1" at bounding box center [953, 234] width 87 height 31
type input "0"
click at [979, 219] on input "0" at bounding box center [953, 234] width 87 height 31
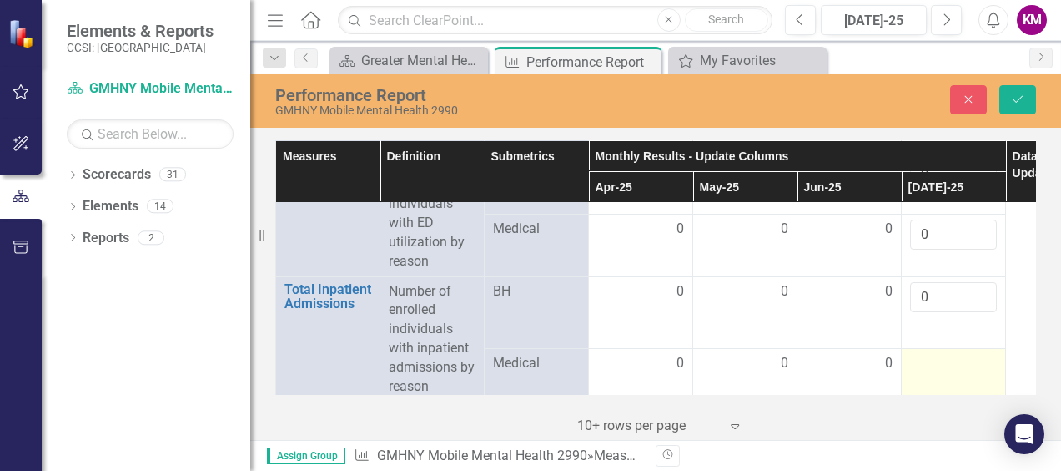
click at [919, 360] on div at bounding box center [953, 364] width 87 height 20
click at [919, 357] on div at bounding box center [953, 364] width 87 height 20
click at [935, 354] on div at bounding box center [953, 364] width 87 height 20
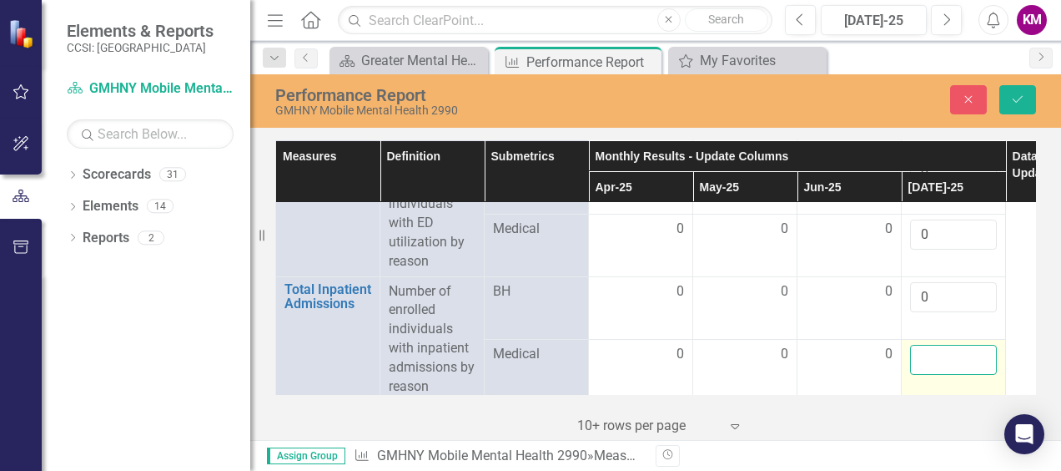
click at [929, 349] on input "number" at bounding box center [953, 360] width 87 height 31
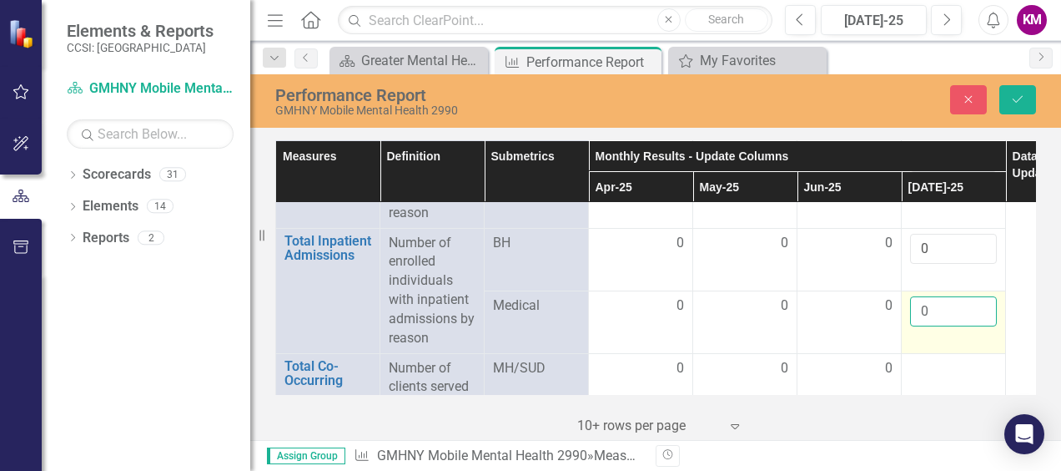
scroll to position [3557, 0]
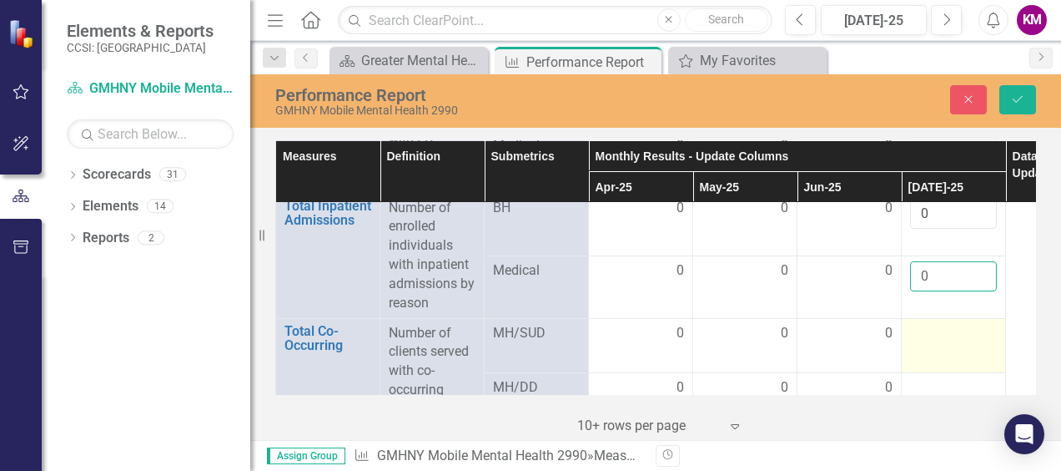
type input "0"
click at [927, 325] on div at bounding box center [953, 334] width 87 height 20
click at [928, 325] on div at bounding box center [953, 334] width 87 height 20
click at [928, 325] on input "number" at bounding box center [953, 339] width 87 height 31
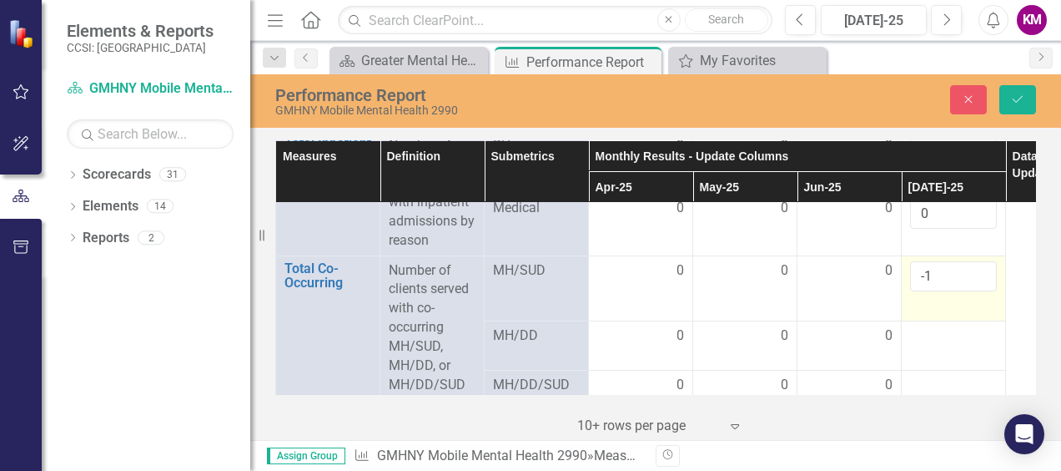
scroll to position [3641, 0]
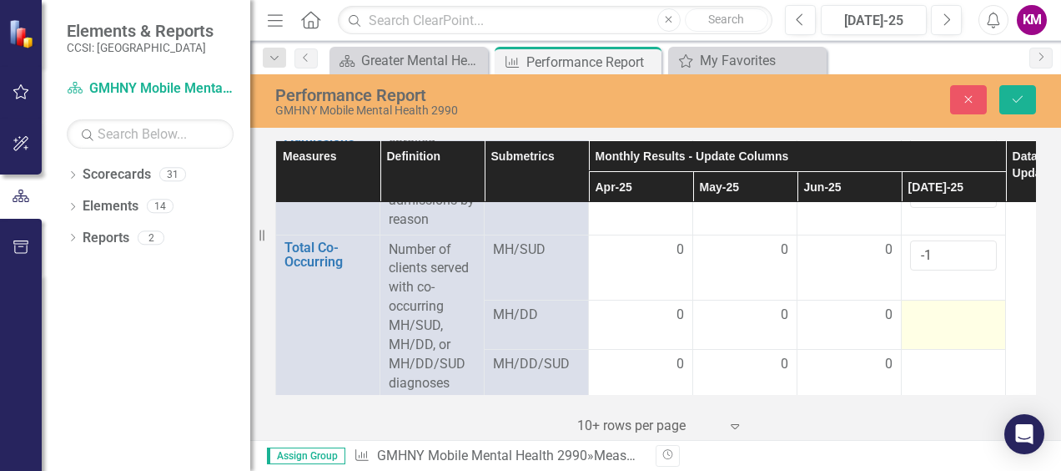
type input "-1"
click at [928, 312] on div at bounding box center [953, 315] width 87 height 20
click at [928, 312] on input "number" at bounding box center [953, 315] width 87 height 31
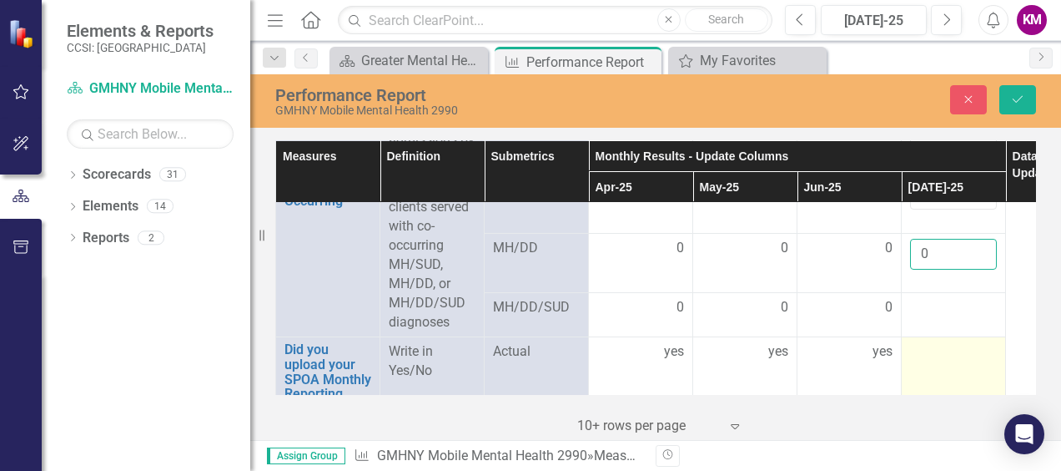
scroll to position [3724, 0]
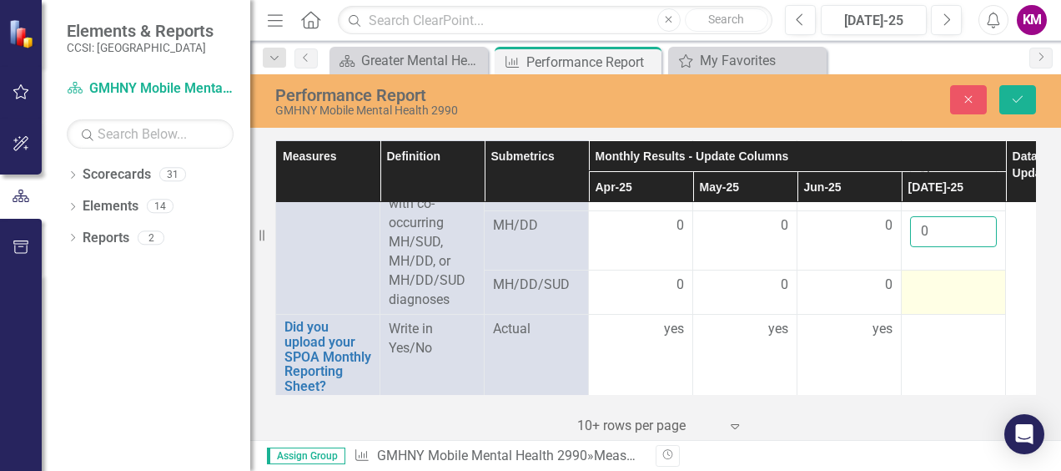
type input "0"
click at [921, 296] on td at bounding box center [954, 292] width 104 height 44
click at [918, 279] on div at bounding box center [953, 285] width 87 height 20
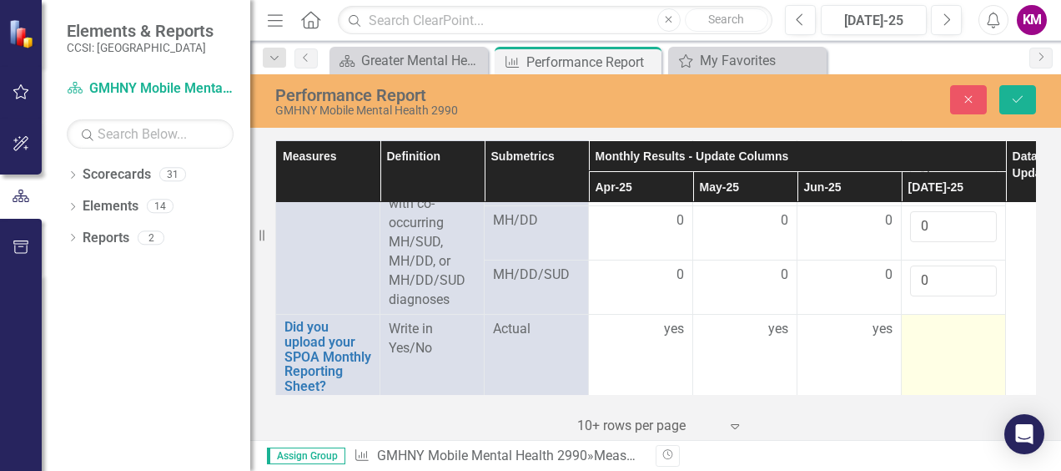
type input "0"
click at [919, 330] on td at bounding box center [954, 357] width 104 height 84
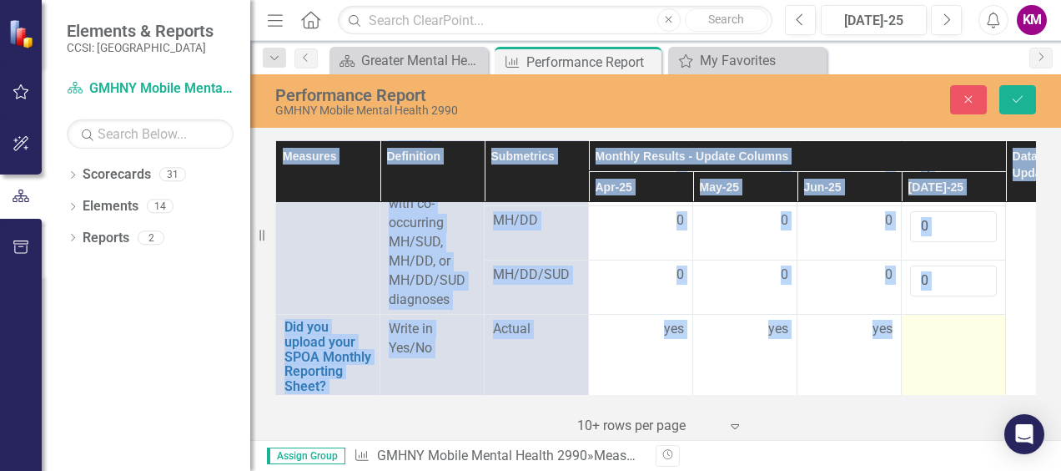
click at [921, 329] on td at bounding box center [954, 357] width 104 height 84
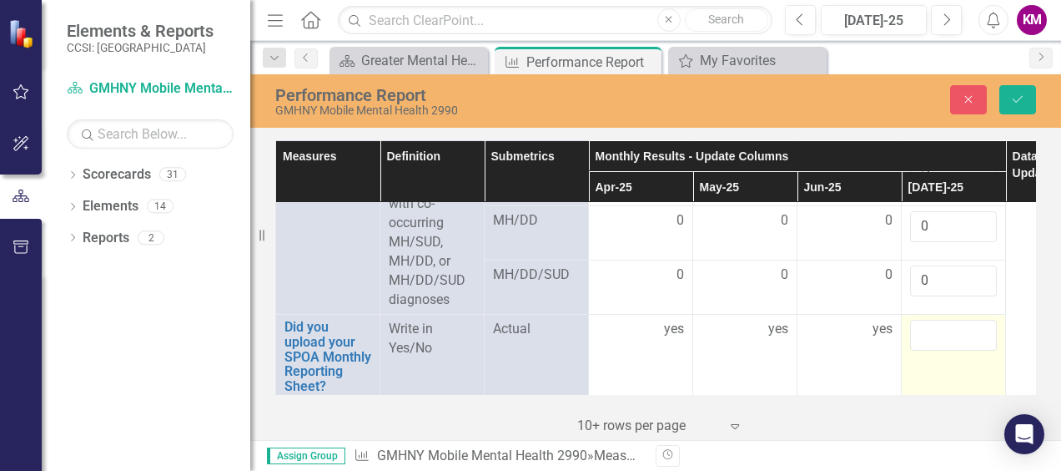
click at [921, 327] on input "text" at bounding box center [953, 335] width 87 height 31
type input "yes"
click at [980, 357] on td "yes" at bounding box center [954, 357] width 104 height 84
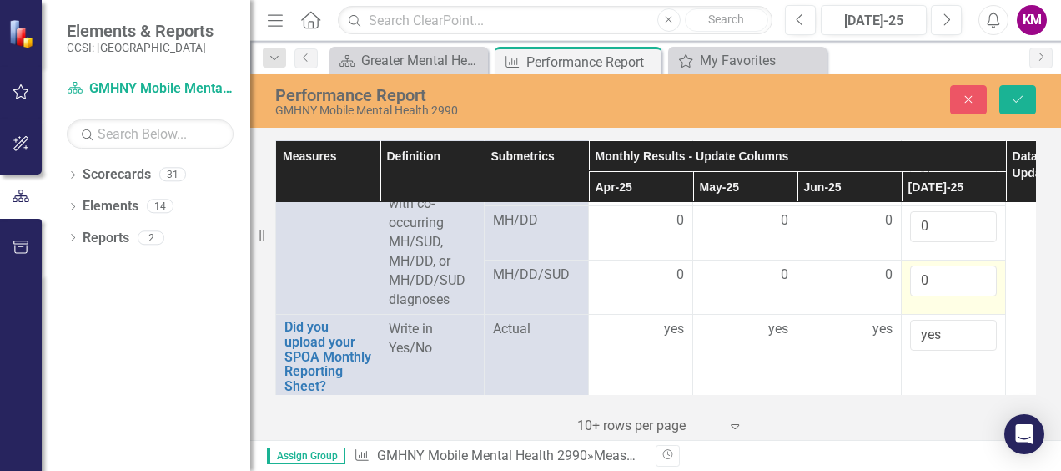
scroll to position [3641, 0]
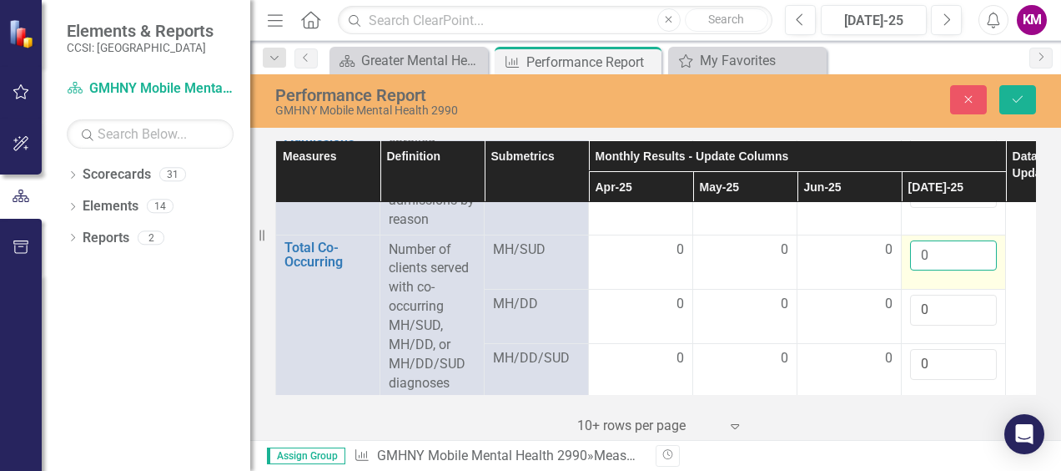
click at [979, 240] on input "0" at bounding box center [953, 255] width 87 height 31
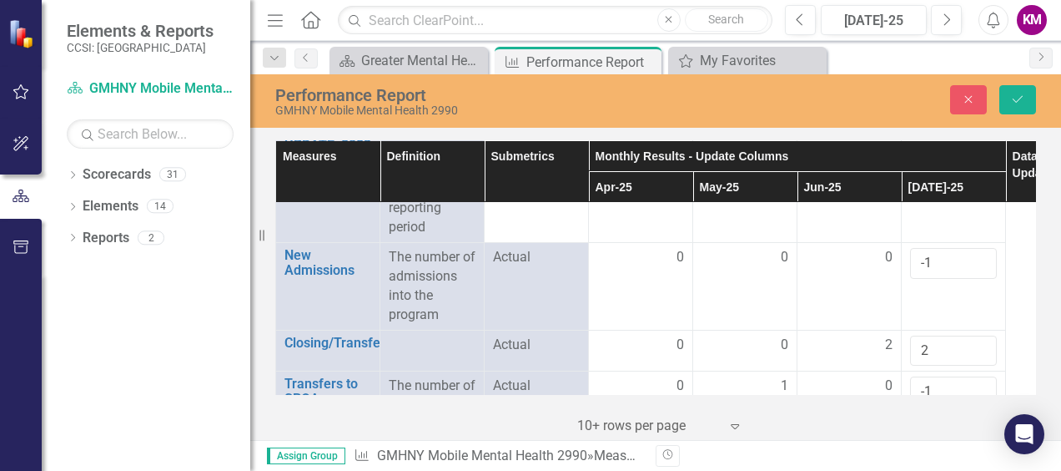
scroll to position [2973, 0]
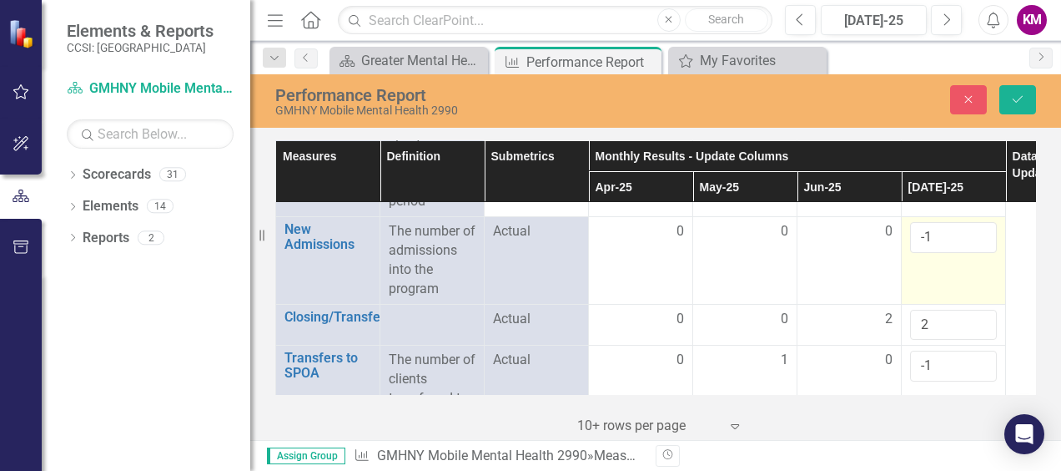
type input "1"
type input "0"
click at [981, 223] on input "0" at bounding box center [953, 237] width 87 height 31
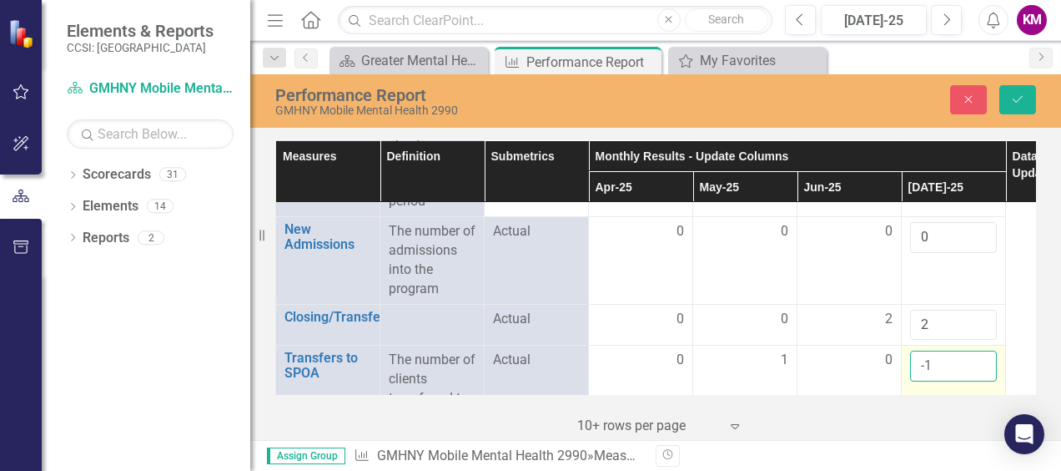
click at [981, 350] on input "-1" at bounding box center [953, 365] width 87 height 31
type input "0"
click at [980, 354] on input "0" at bounding box center [953, 365] width 87 height 31
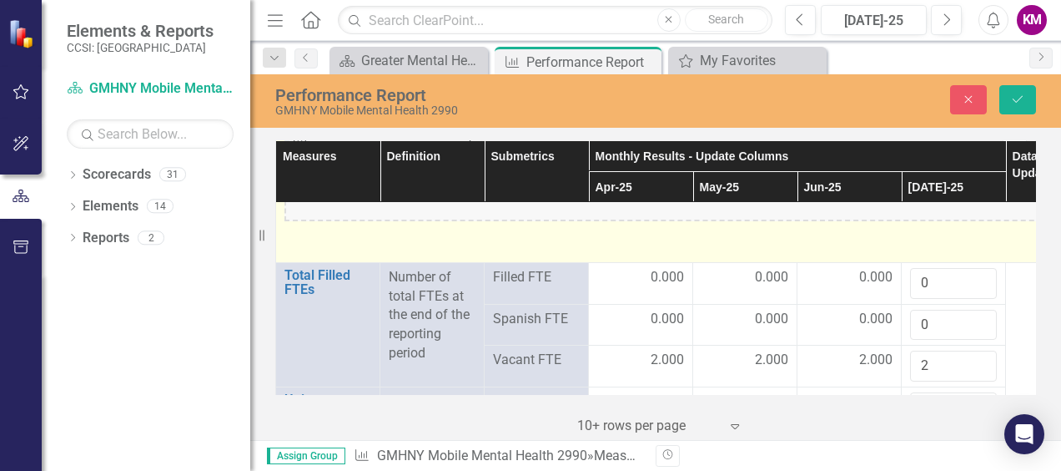
scroll to position [2473, 0]
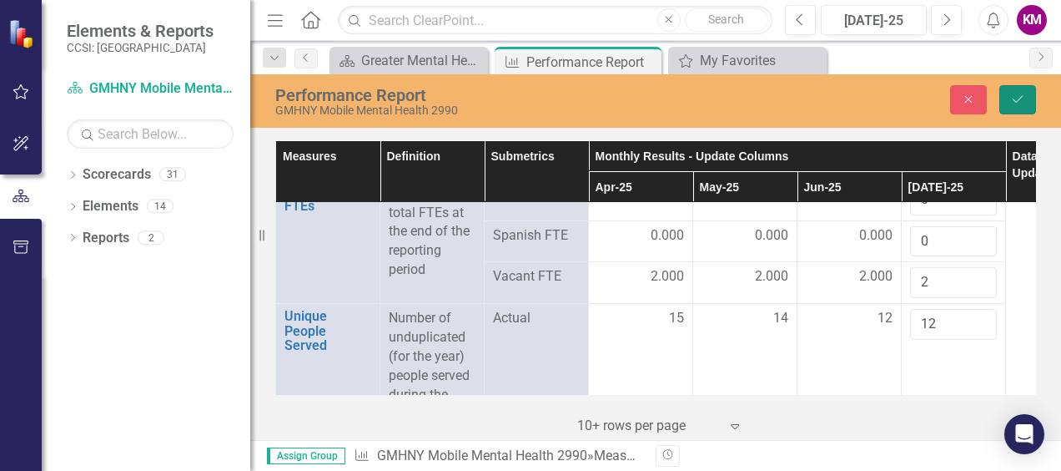
click at [1009, 98] on button "Save" at bounding box center [1017, 99] width 37 height 29
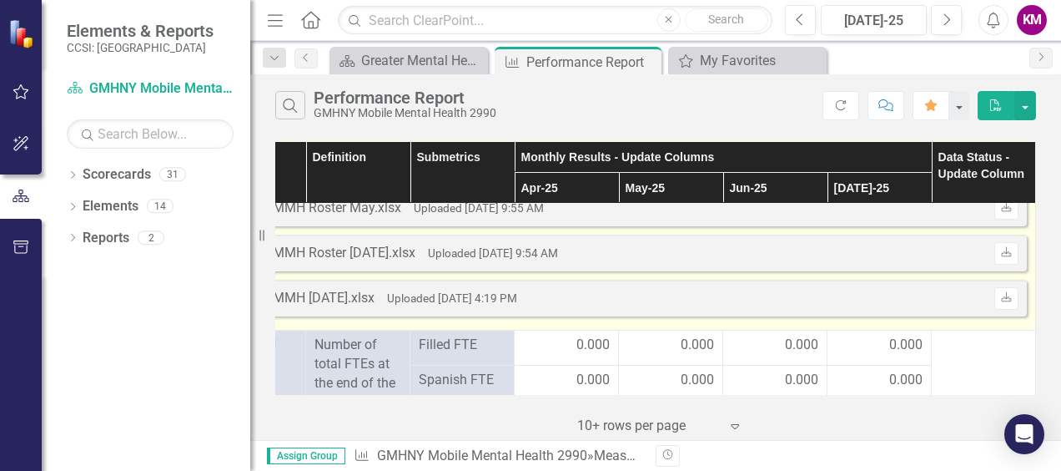
scroll to position [2253, 86]
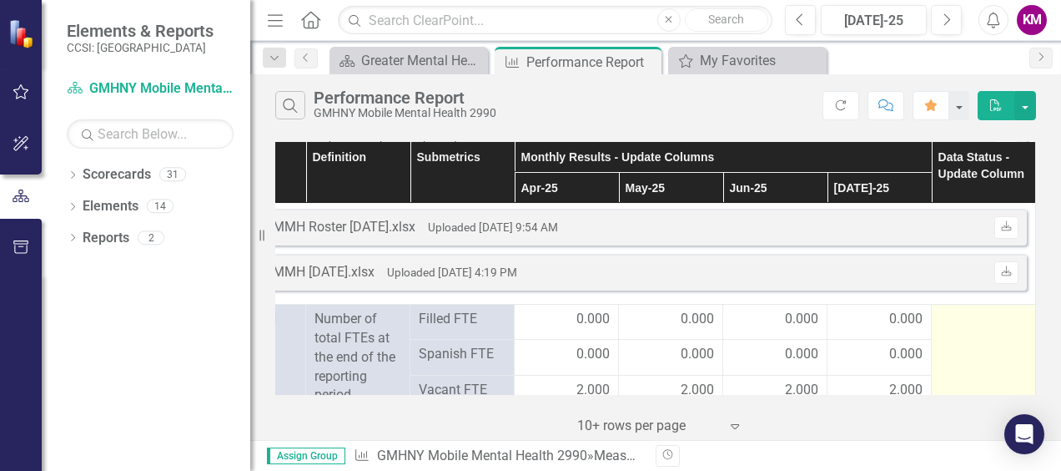
click at [954, 321] on div at bounding box center [983, 320] width 87 height 20
click at [954, 320] on div at bounding box center [983, 320] width 87 height 20
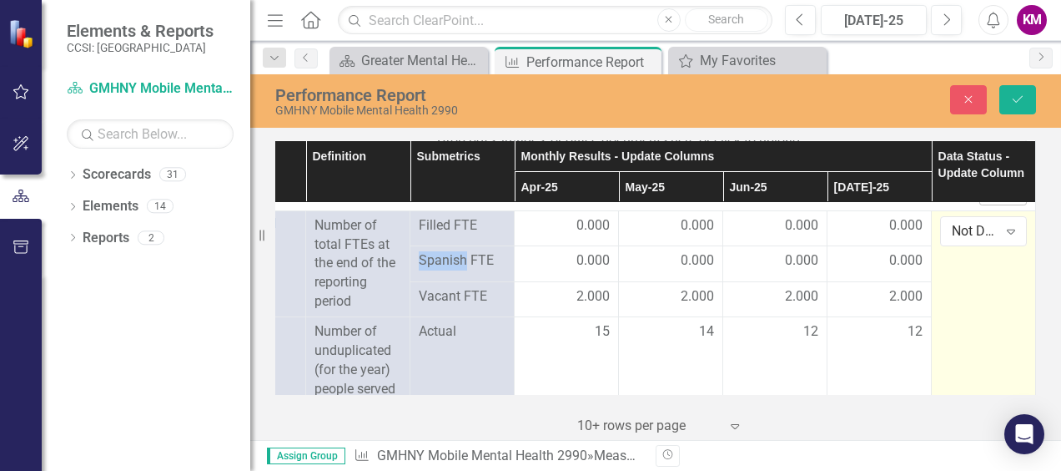
scroll to position [2419, 86]
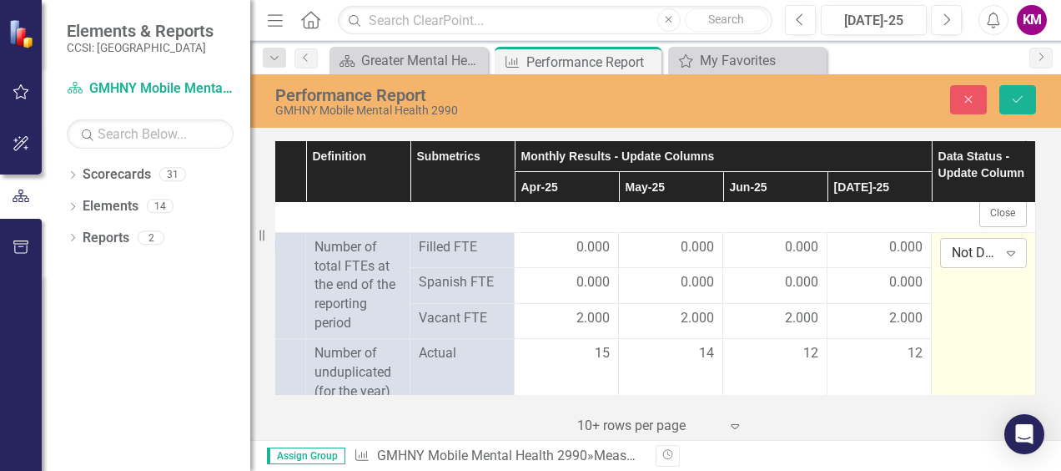
click at [1003, 247] on icon "Expand" at bounding box center [1011, 252] width 17 height 13
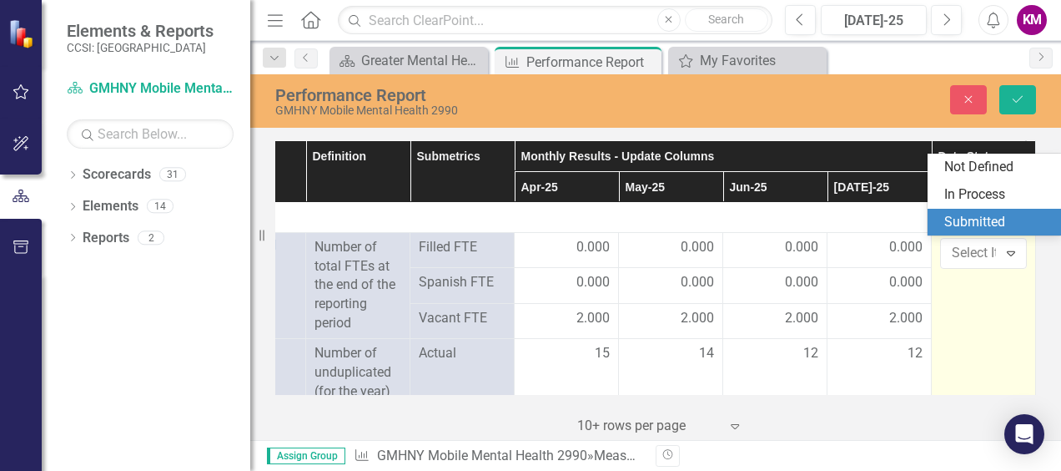
click at [994, 227] on div "Submitted" at bounding box center [997, 222] width 107 height 19
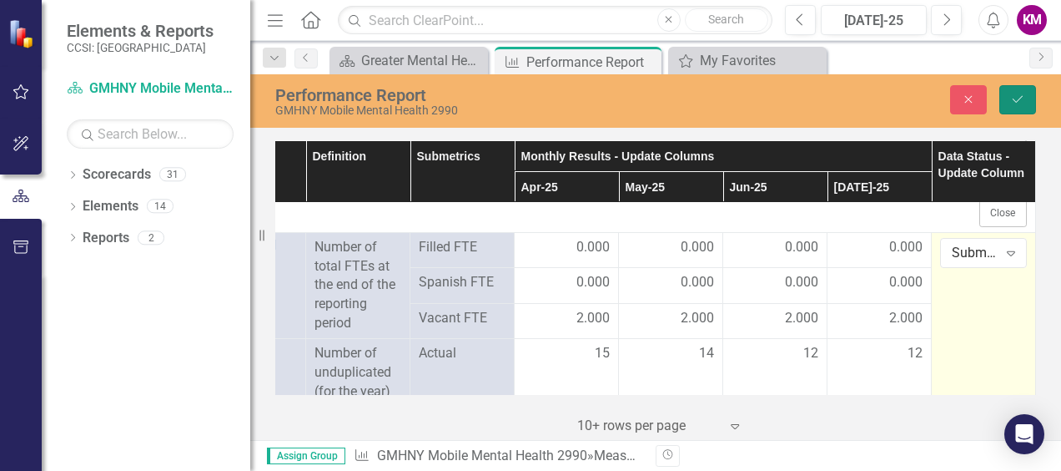
click at [1019, 97] on icon "Save" at bounding box center [1017, 99] width 15 height 12
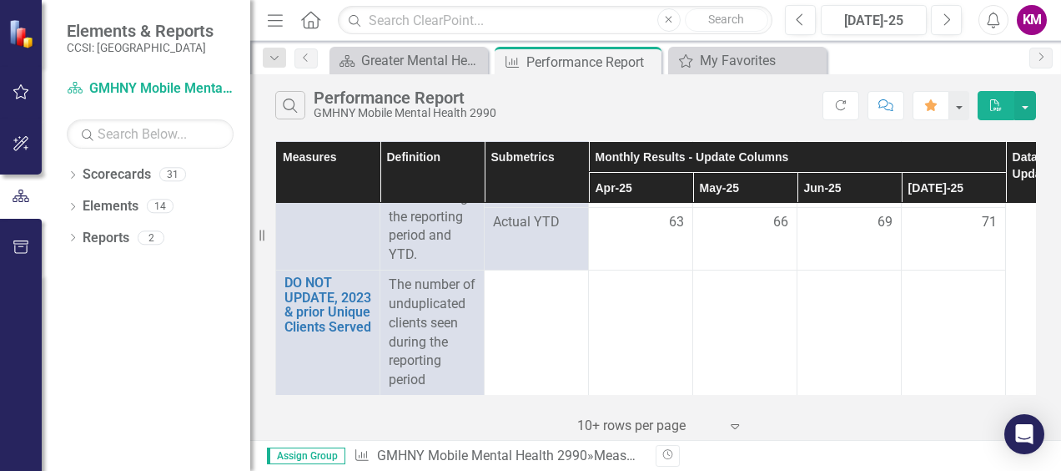
scroll to position [2920, 0]
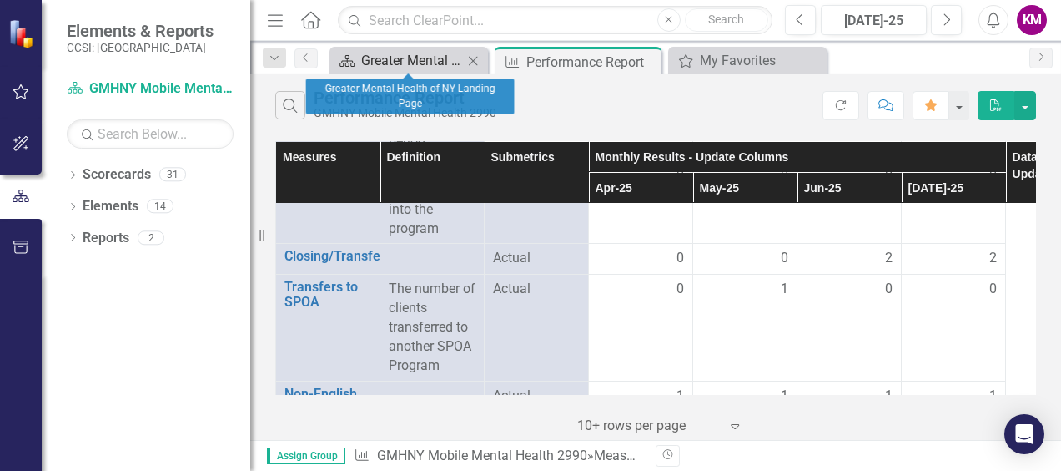
click at [449, 62] on div "Greater Mental Health of NY Landing Page" at bounding box center [412, 60] width 102 height 21
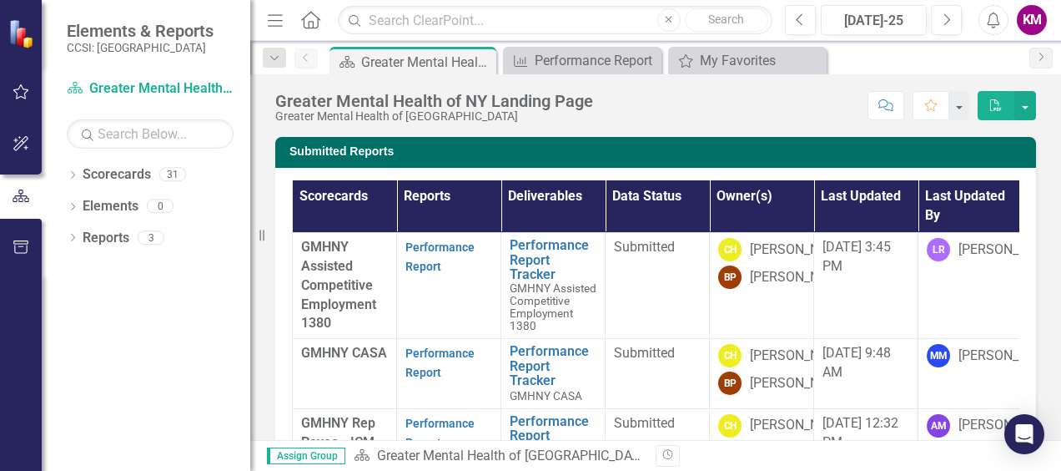
click at [309, 20] on icon at bounding box center [310, 20] width 19 height 18
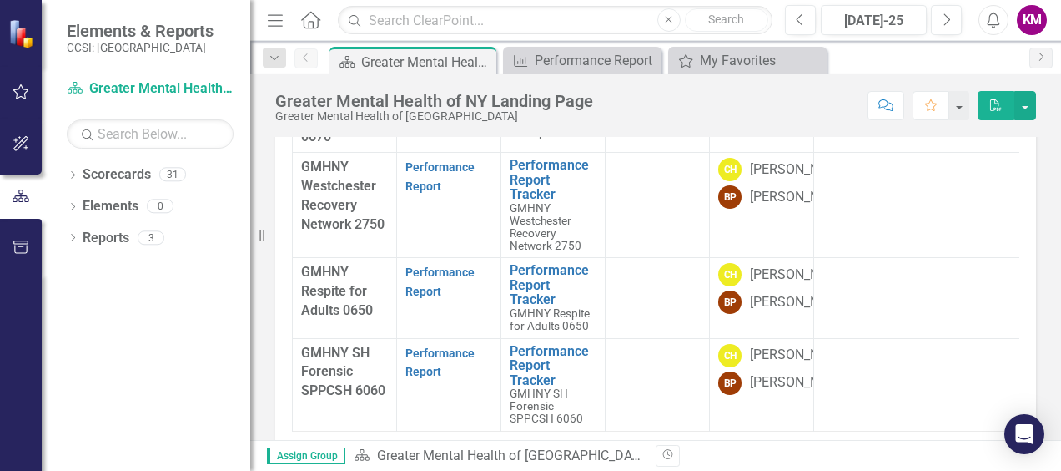
scroll to position [684, 0]
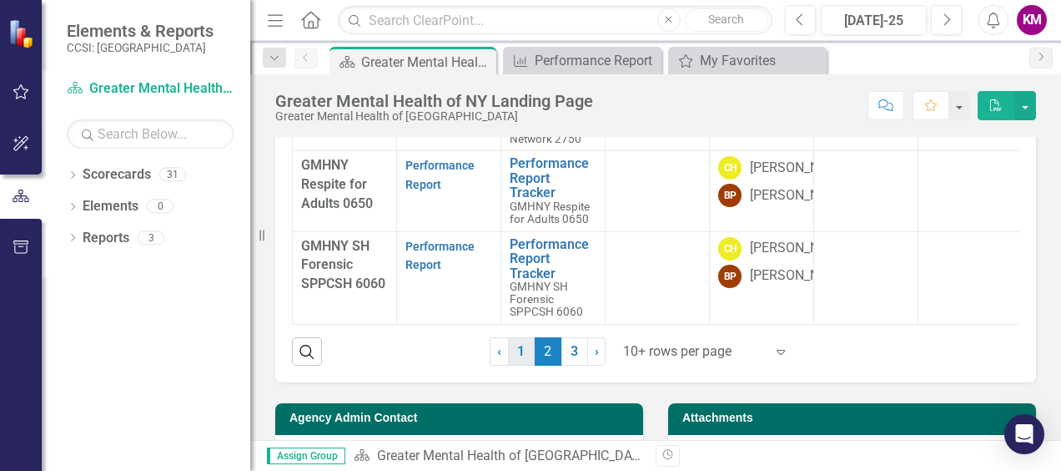
click at [511, 355] on link "1" at bounding box center [521, 351] width 27 height 28
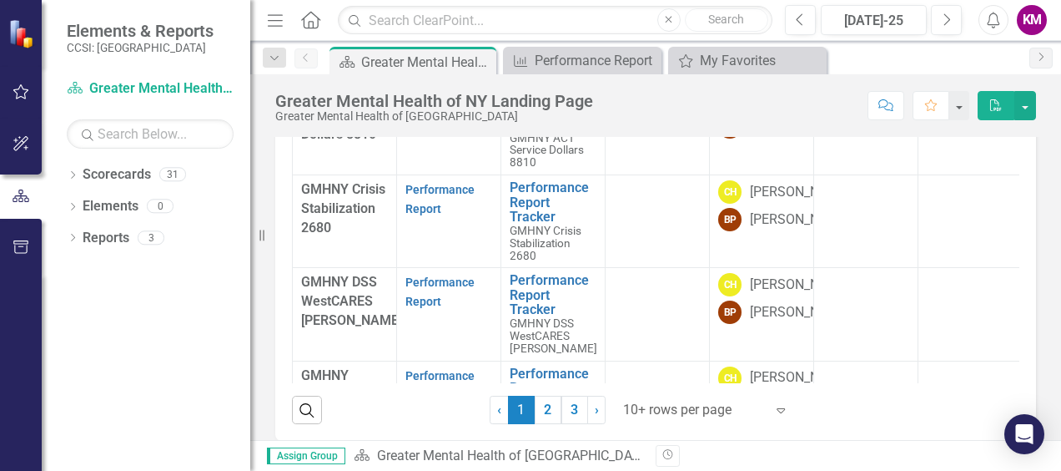
scroll to position [601, 0]
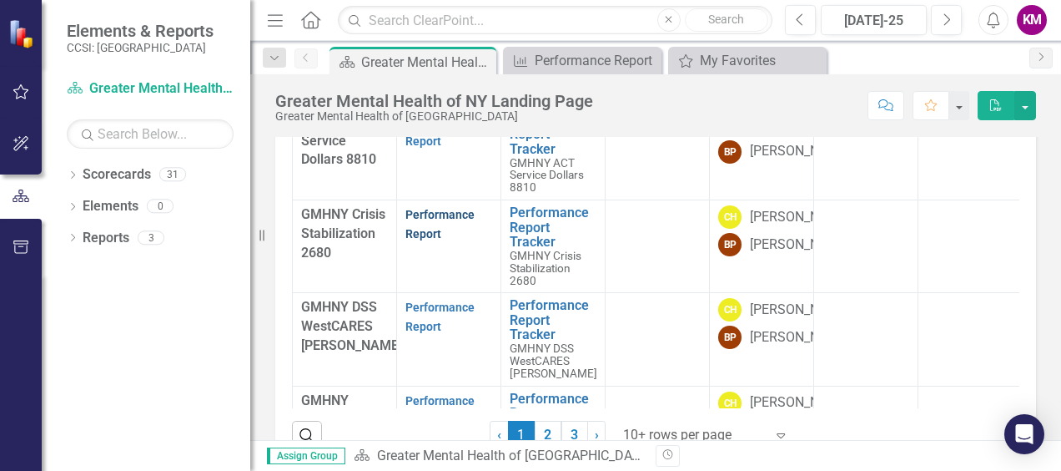
click at [438, 219] on link "Performance Report" at bounding box center [439, 224] width 69 height 33
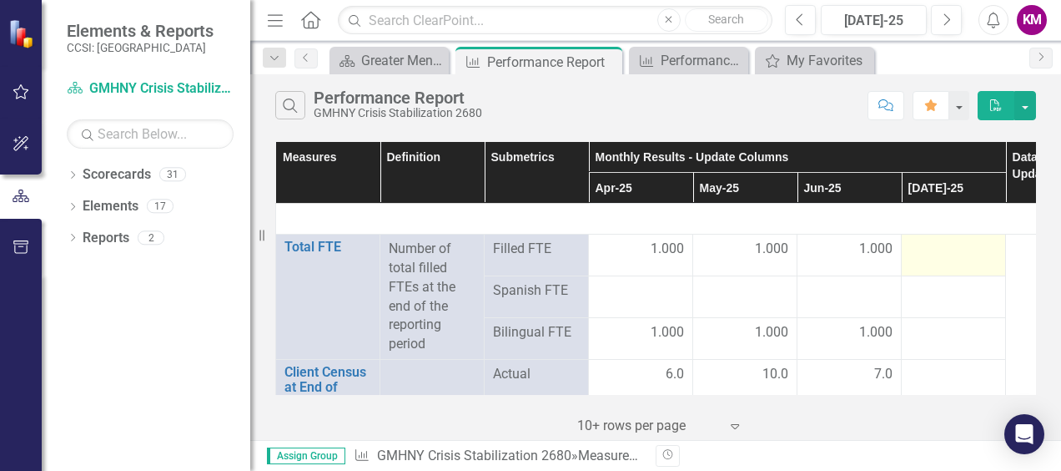
click at [939, 242] on div at bounding box center [953, 249] width 87 height 20
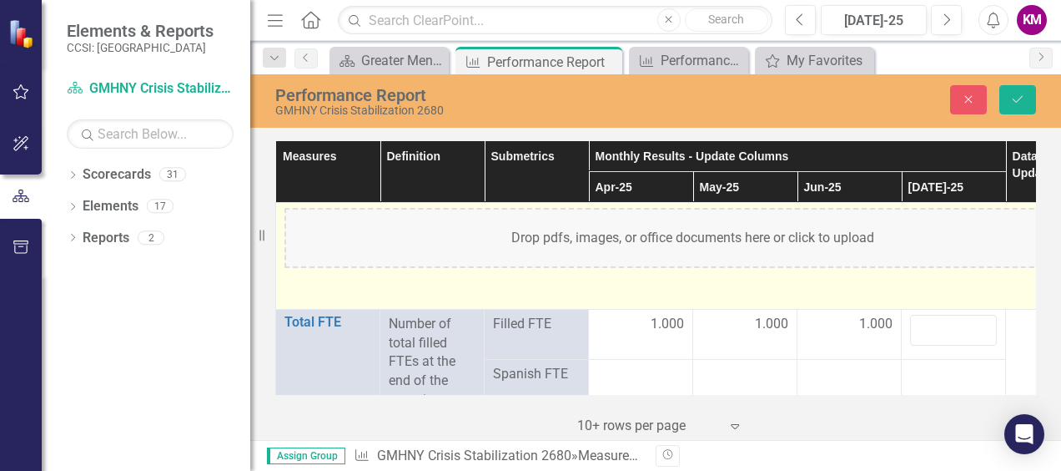
click at [939, 244] on div "Drop pdfs, images, or office documents here or click to upload" at bounding box center [692, 238] width 817 height 60
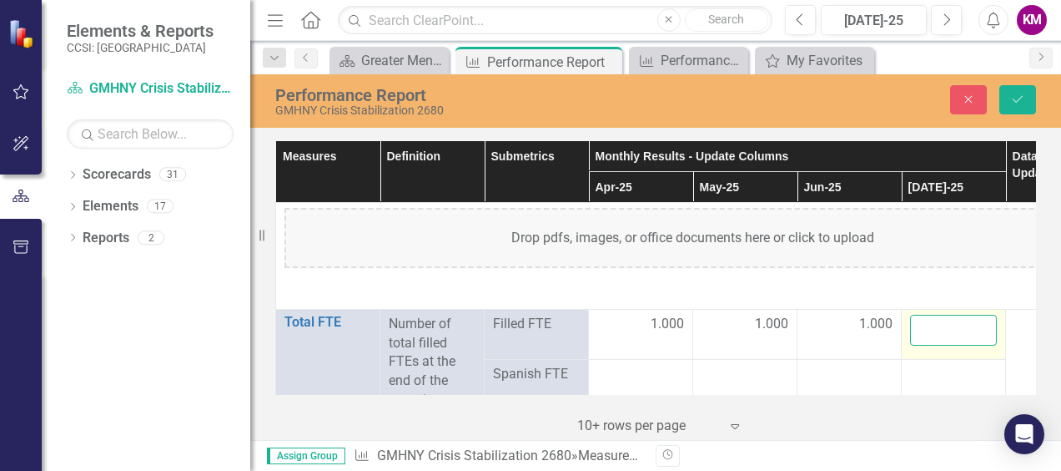
click at [939, 330] on input "number" at bounding box center [953, 330] width 87 height 31
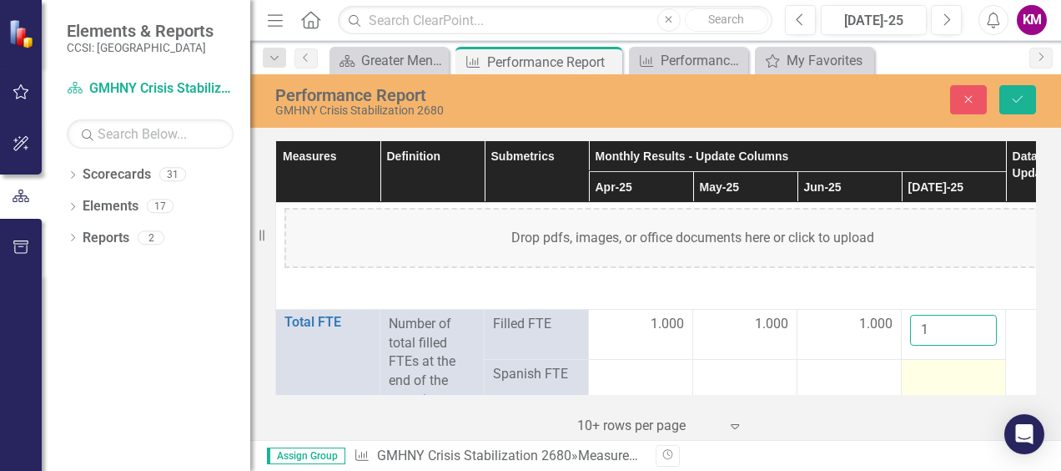
type input "1"
click at [968, 365] on div at bounding box center [953, 375] width 87 height 20
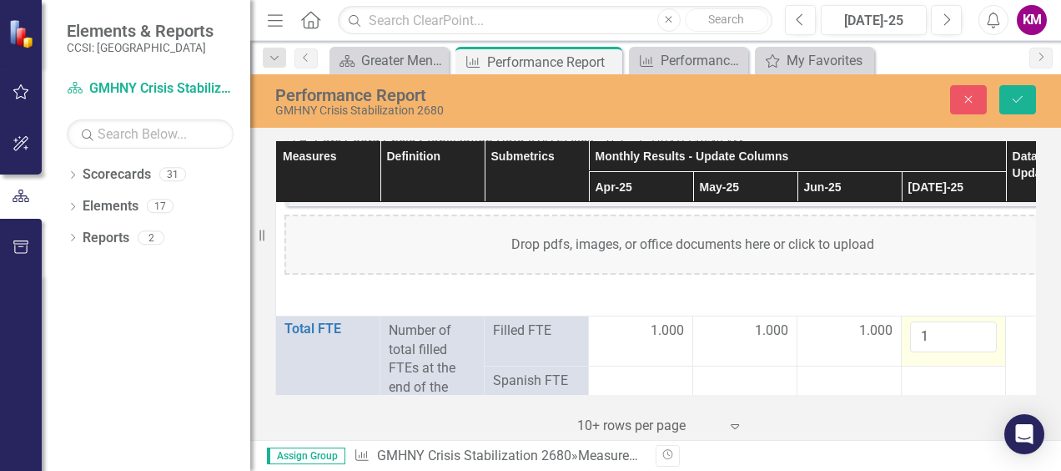
scroll to position [2419, 0]
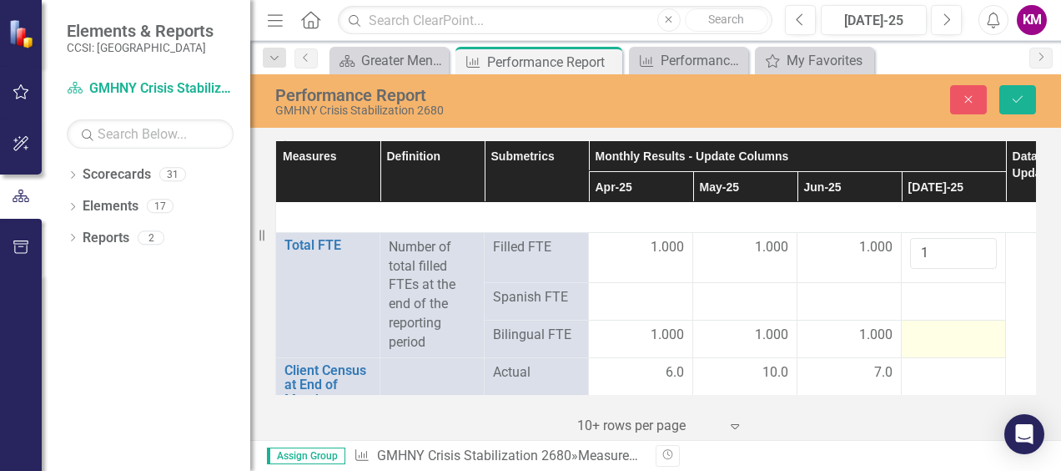
click at [938, 337] on div at bounding box center [953, 335] width 87 height 20
click at [938, 336] on div at bounding box center [953, 335] width 87 height 20
click at [938, 335] on div at bounding box center [953, 335] width 87 height 20
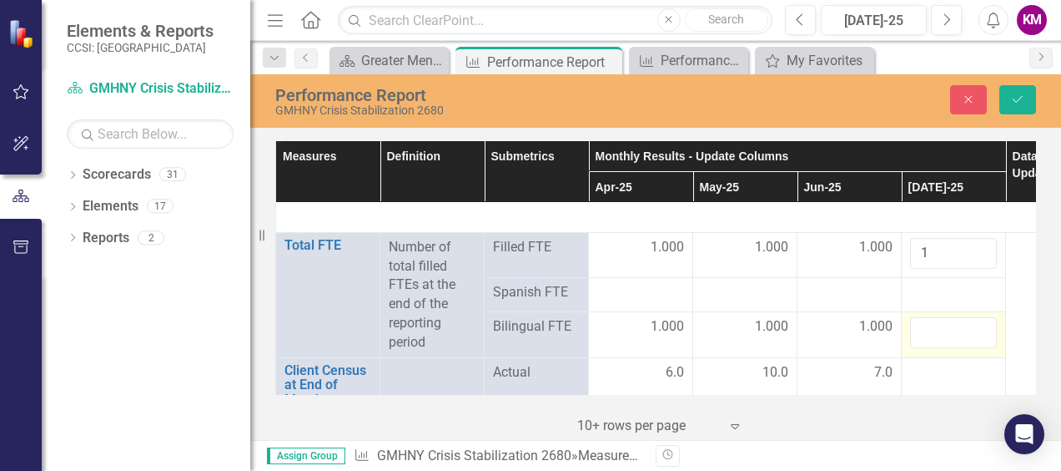
click at [938, 335] on input "number" at bounding box center [953, 332] width 87 height 31
type input "1"
click at [965, 363] on div at bounding box center [953, 373] width 87 height 20
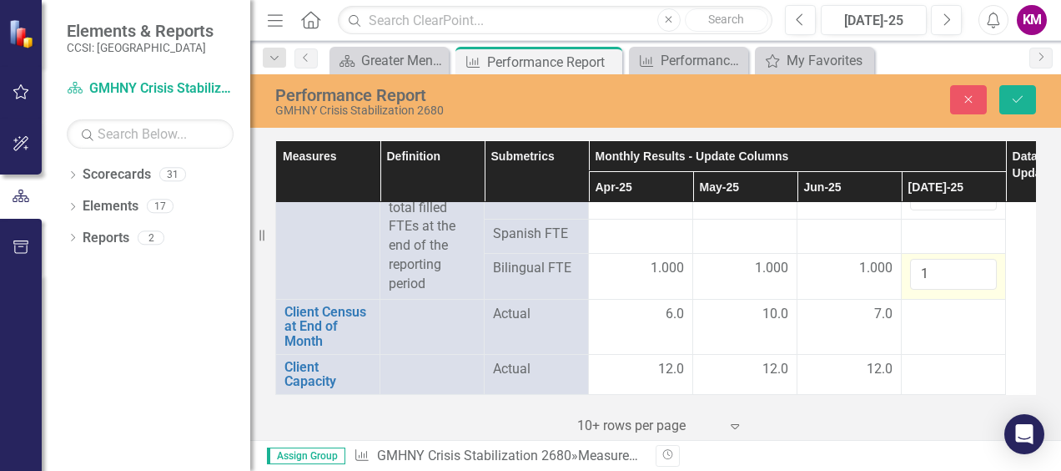
scroll to position [2503, 0]
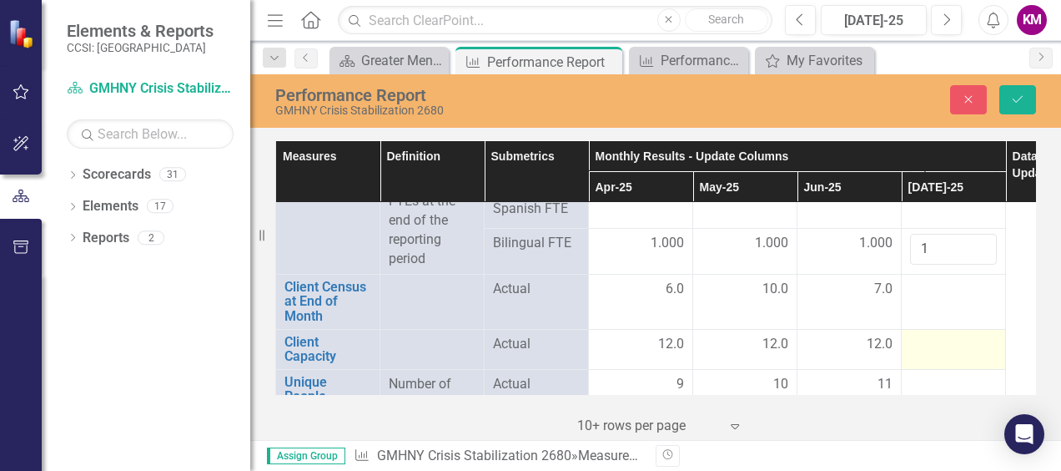
click at [931, 337] on div at bounding box center [953, 345] width 87 height 20
click at [929, 346] on input "number" at bounding box center [953, 350] width 87 height 31
click at [939, 349] on input "number" at bounding box center [953, 350] width 87 height 31
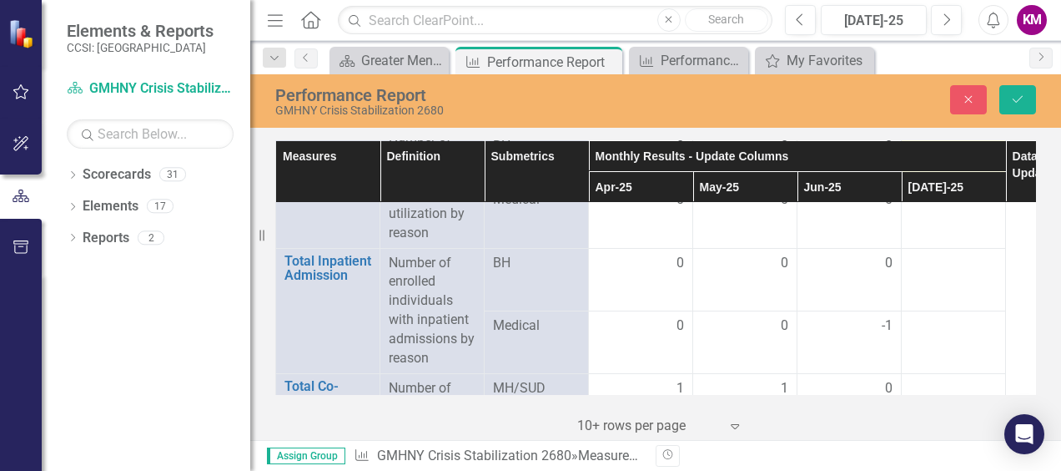
scroll to position [3838, 0]
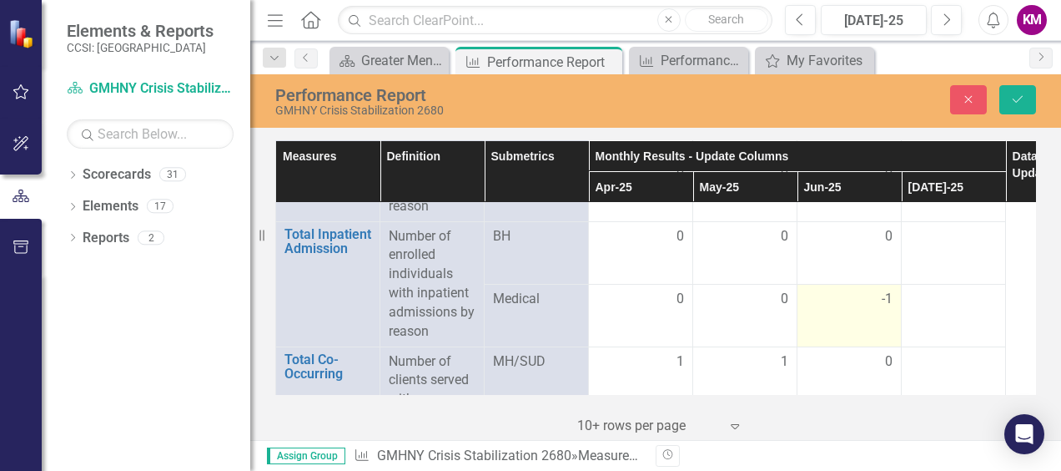
type input "12"
click at [888, 294] on span "-1" at bounding box center [887, 298] width 11 height 19
click at [871, 305] on td "-1" at bounding box center [850, 315] width 104 height 63
click at [871, 304] on td "-1" at bounding box center [850, 315] width 104 height 63
drag, startPoint x: 871, startPoint y: 304, endPoint x: 853, endPoint y: 285, distance: 26.0
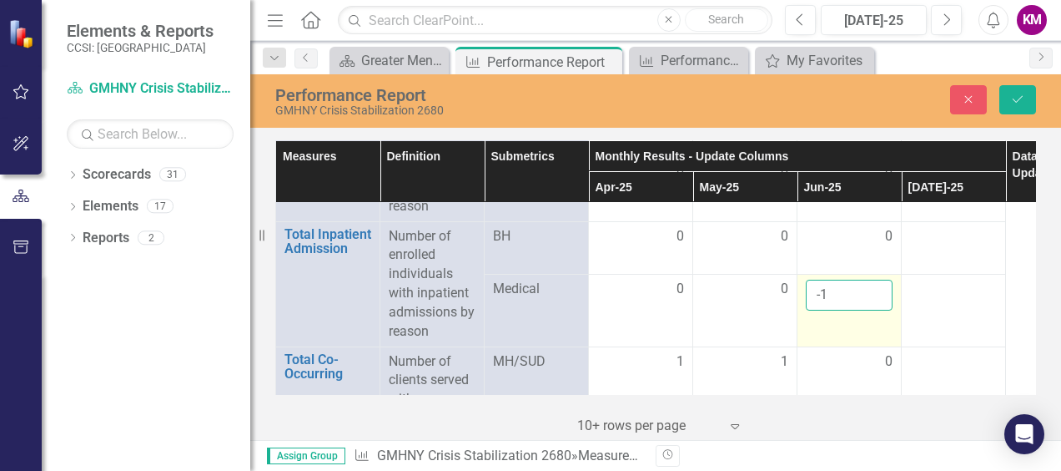
click at [853, 285] on input "-1" at bounding box center [849, 294] width 87 height 31
click at [876, 280] on input "0" at bounding box center [849, 294] width 87 height 31
type input "1"
click at [875, 282] on input "1" at bounding box center [849, 294] width 87 height 31
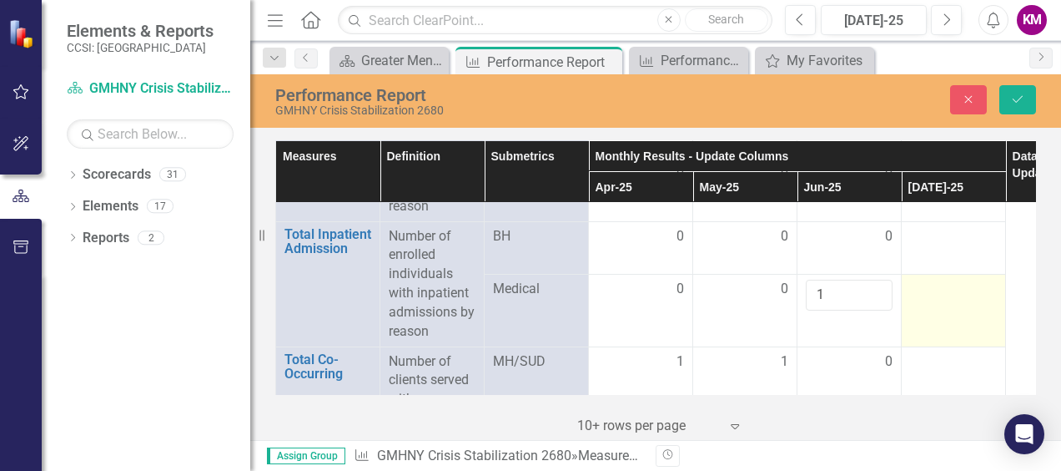
click at [928, 305] on td at bounding box center [954, 310] width 104 height 72
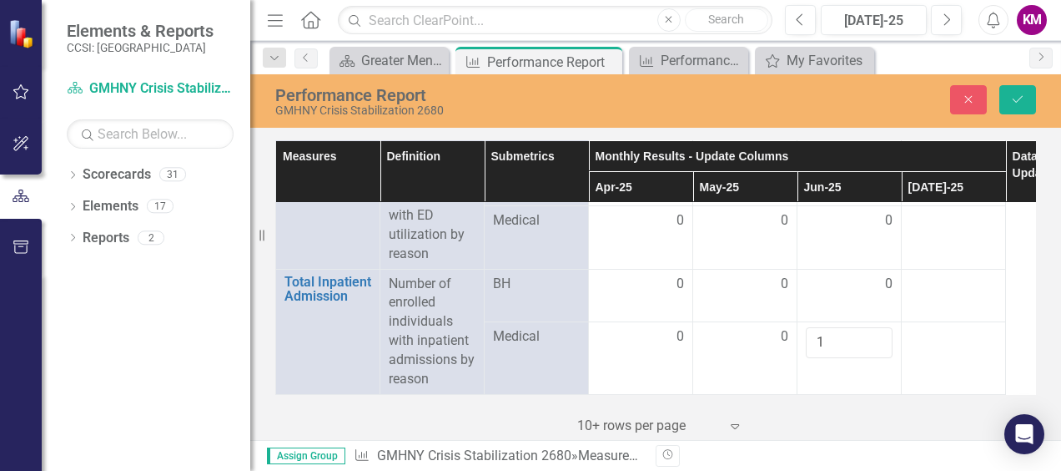
scroll to position [3657, 0]
